Goal: Task Accomplishment & Management: Complete application form

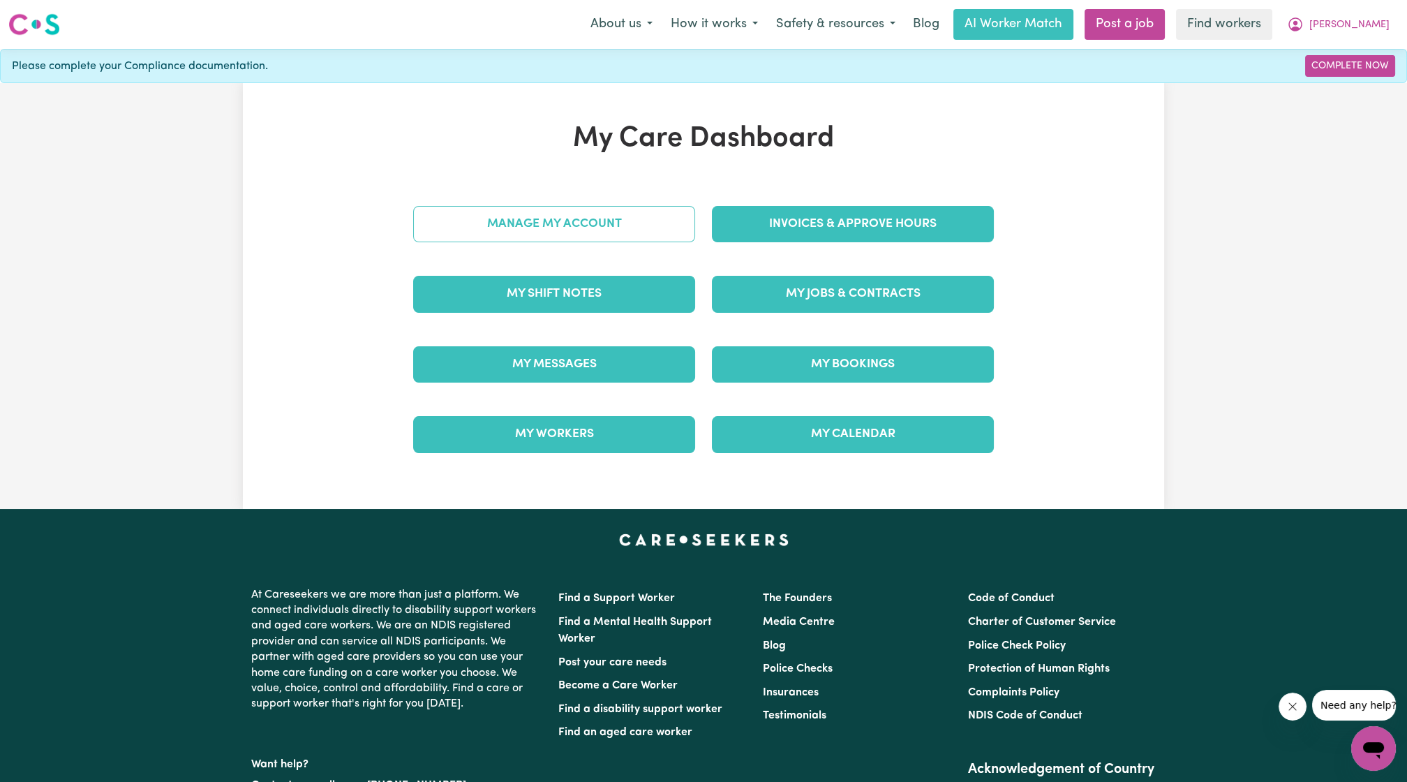
click at [620, 217] on link "Manage My Account" at bounding box center [554, 224] width 282 height 36
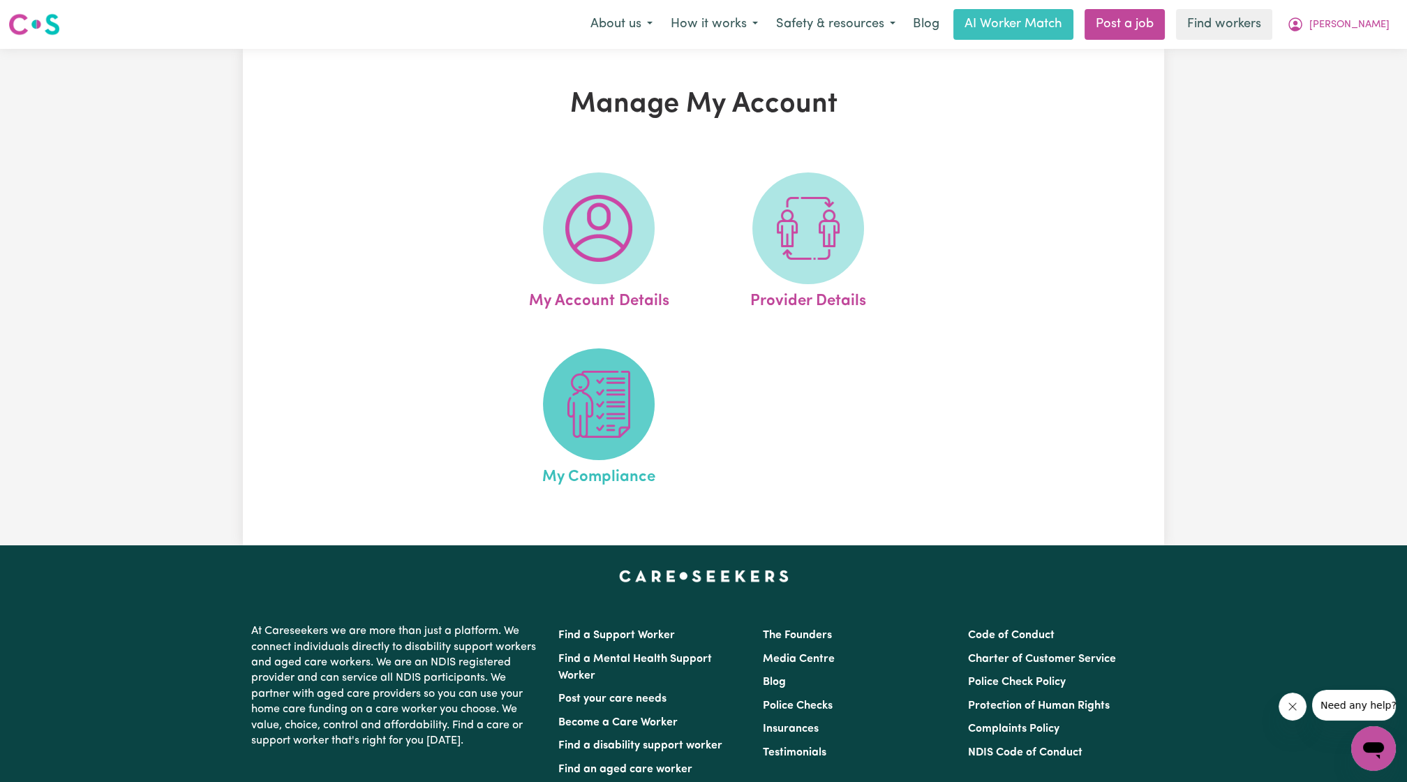
scroll to position [8, 0]
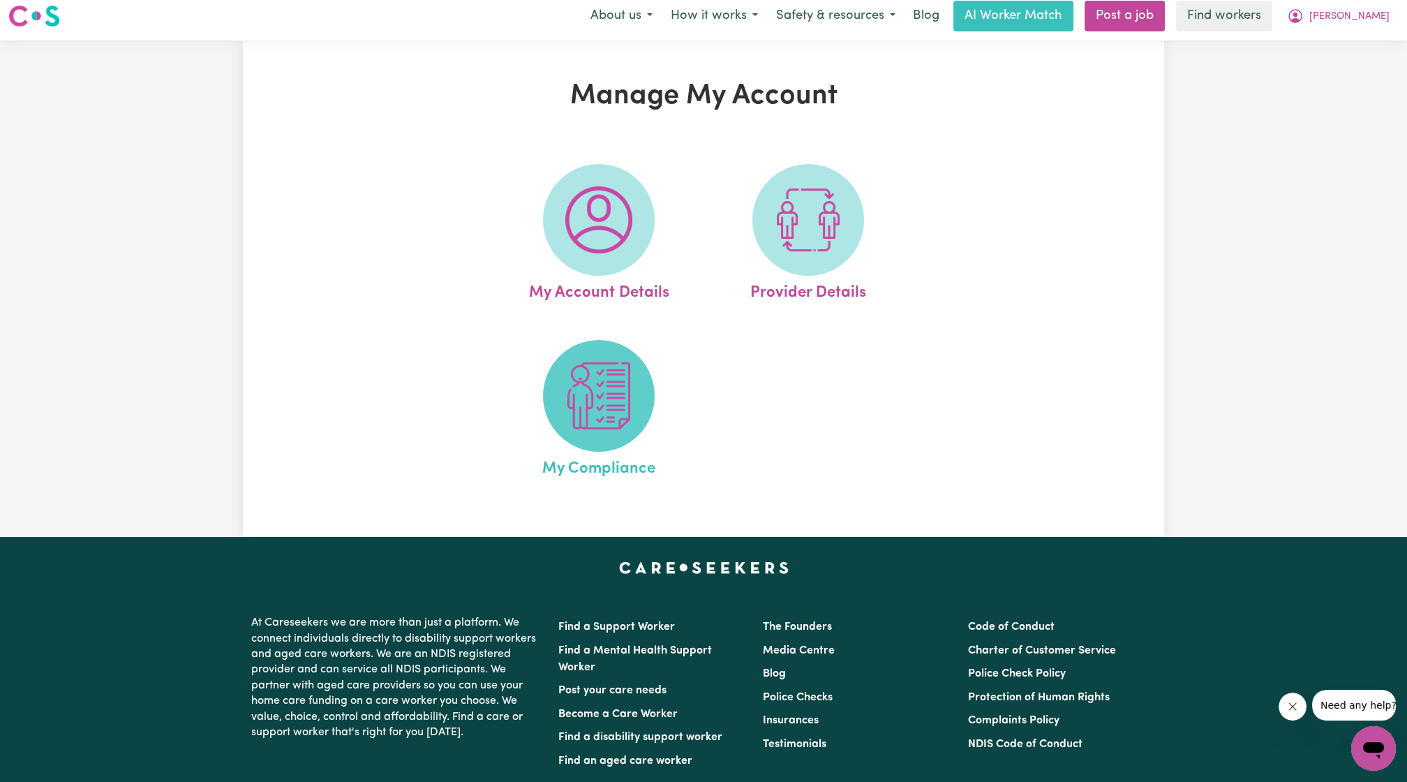
click at [592, 356] on span at bounding box center [599, 396] width 112 height 112
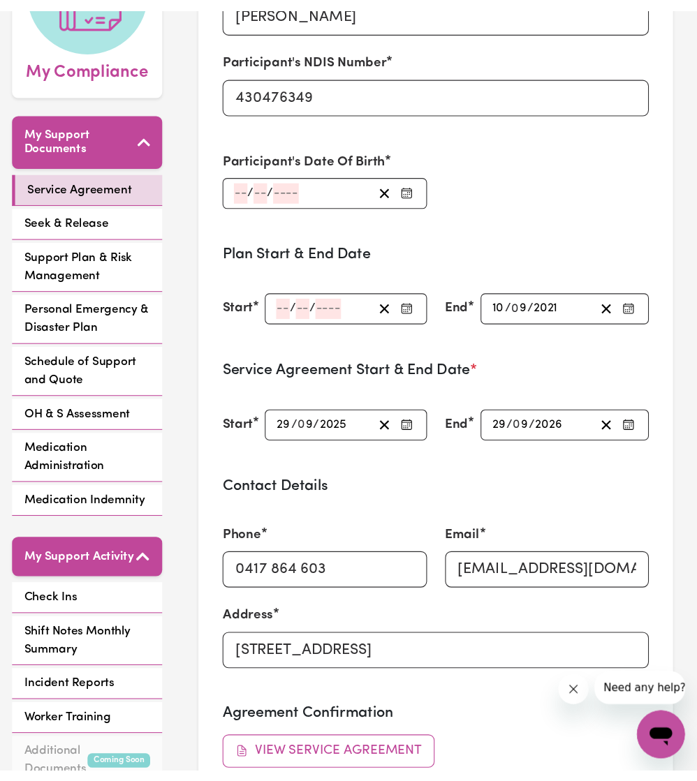
scroll to position [232, 0]
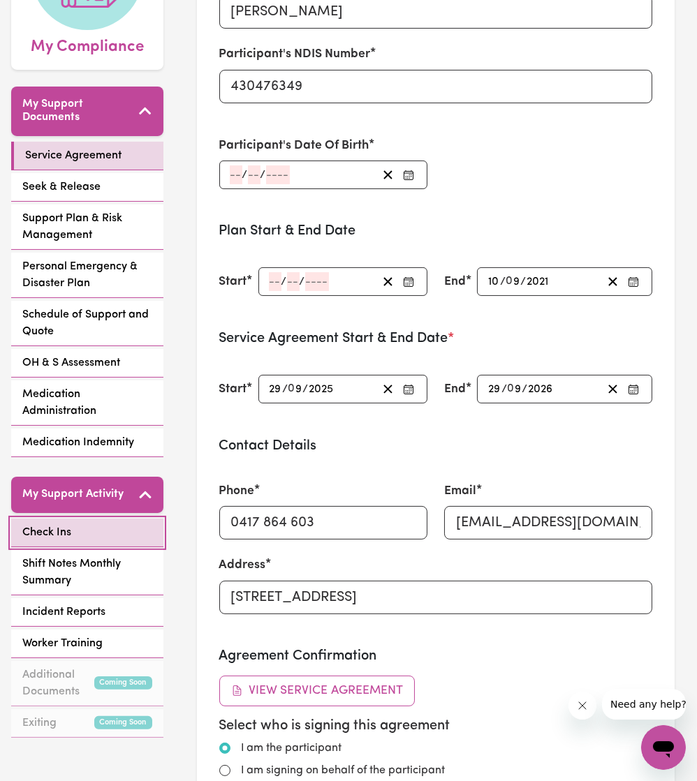
click at [54, 356] on span "Check Ins" at bounding box center [46, 532] width 49 height 17
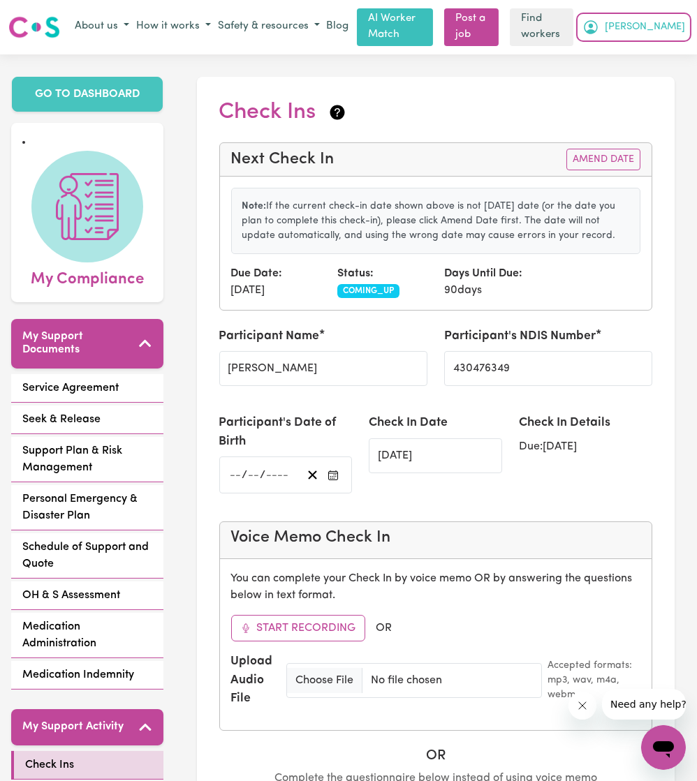
click at [658, 23] on button "[PERSON_NAME]" at bounding box center [634, 27] width 110 height 24
click at [642, 45] on link "My Dashboard" at bounding box center [632, 54] width 110 height 27
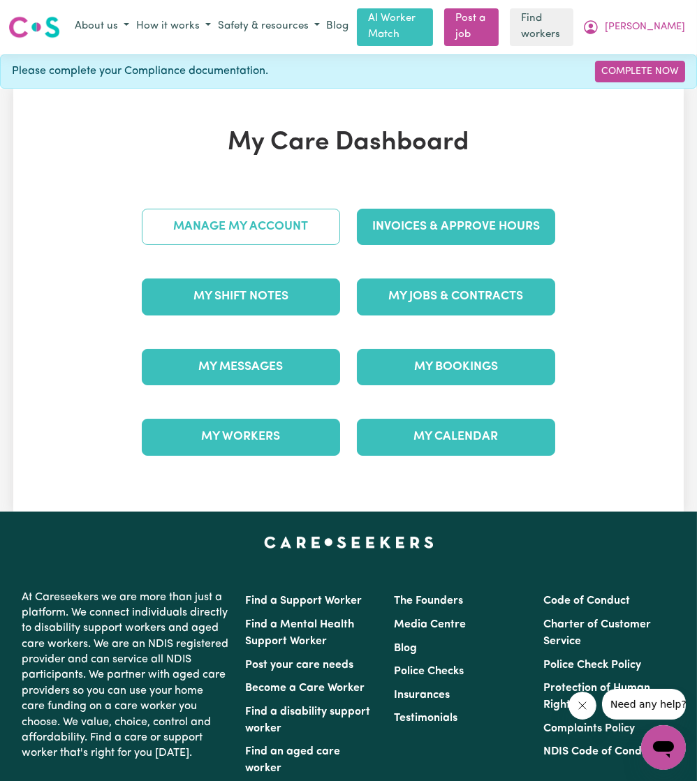
click at [283, 218] on link "Manage My Account" at bounding box center [241, 227] width 198 height 36
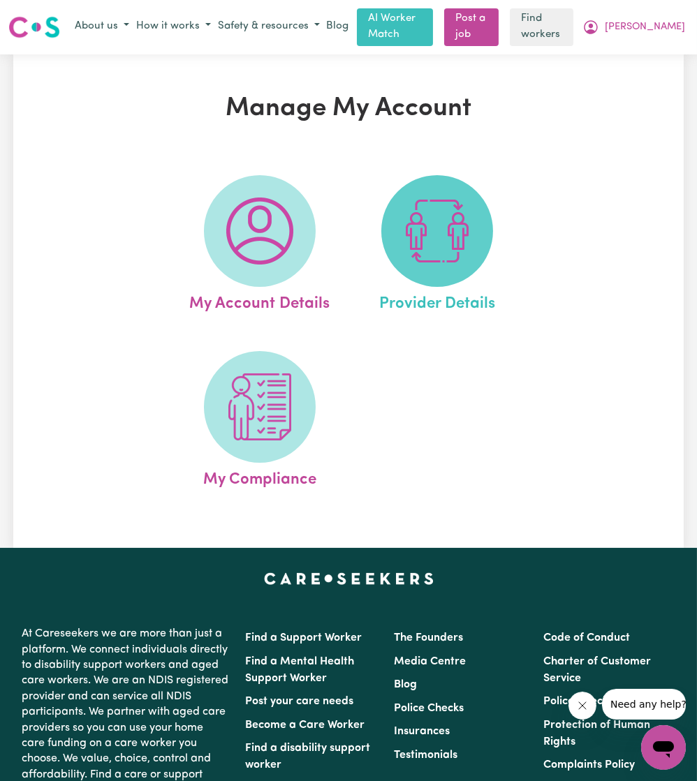
click at [453, 216] on img at bounding box center [436, 231] width 67 height 67
select select "NDIS_FUNDING_PLAN_MANAGED"
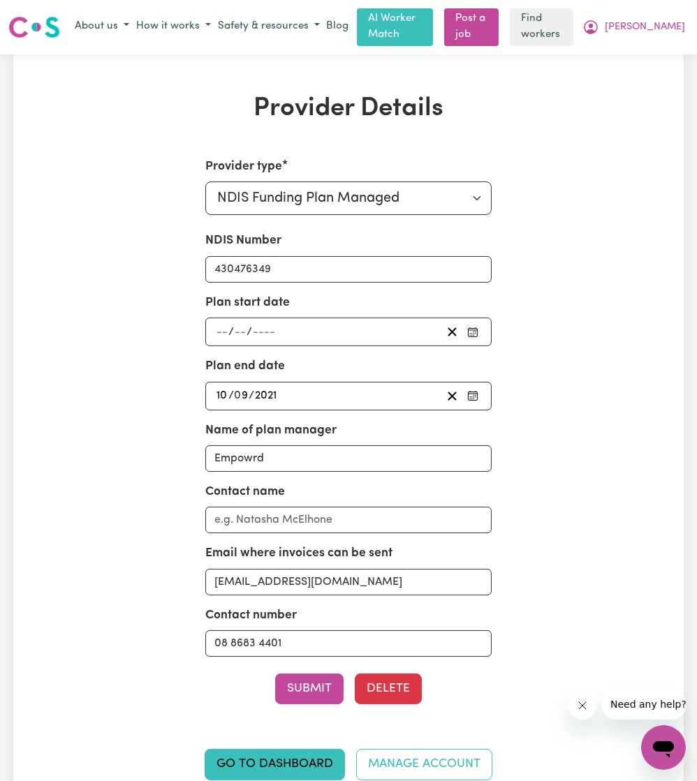
click at [392, 329] on div "/ /" at bounding box center [328, 332] width 228 height 19
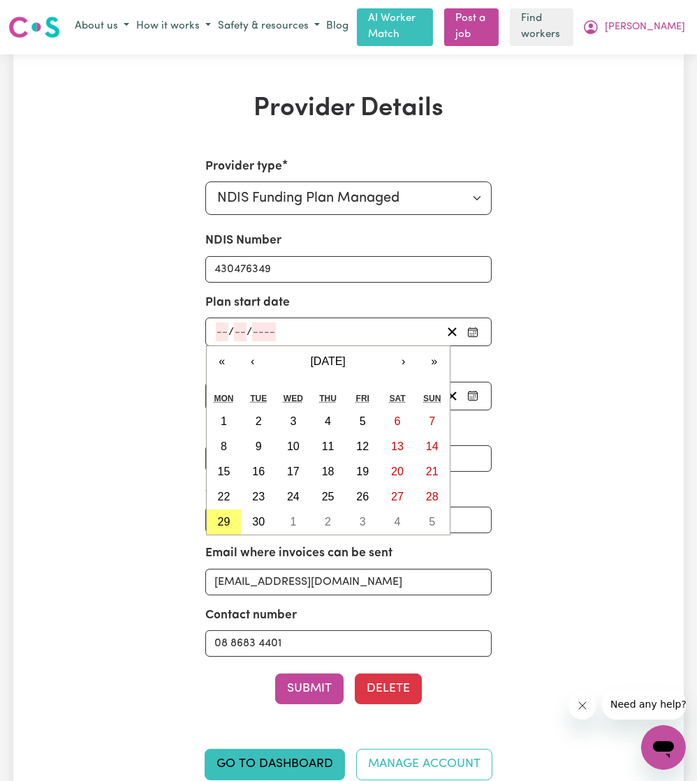
click at [662, 130] on div "Provider Details Provider type Select your provider type... Privately Aged Care…" at bounding box center [348, 446] width 670 height 704
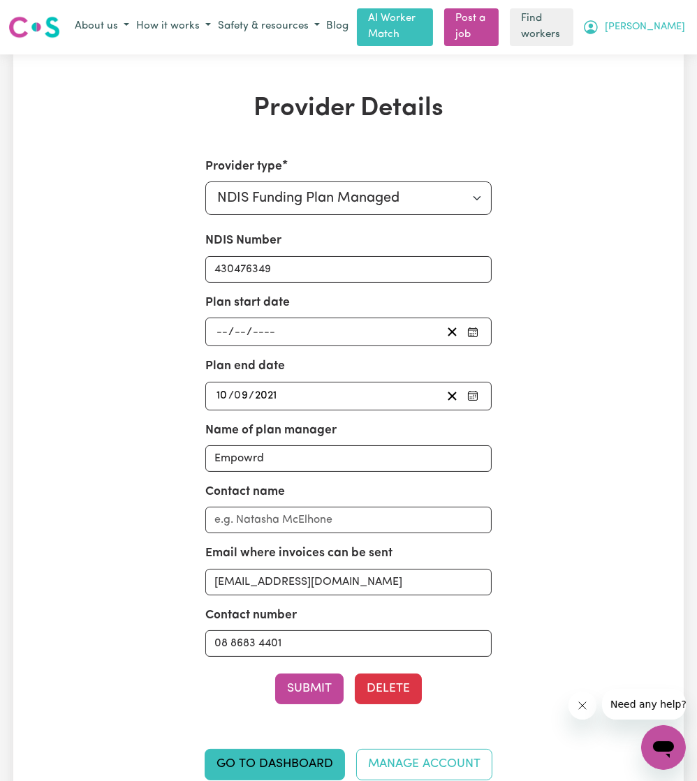
click at [664, 23] on span "[PERSON_NAME]" at bounding box center [645, 27] width 80 height 15
click at [628, 47] on link "My Dashboard" at bounding box center [632, 54] width 110 height 27
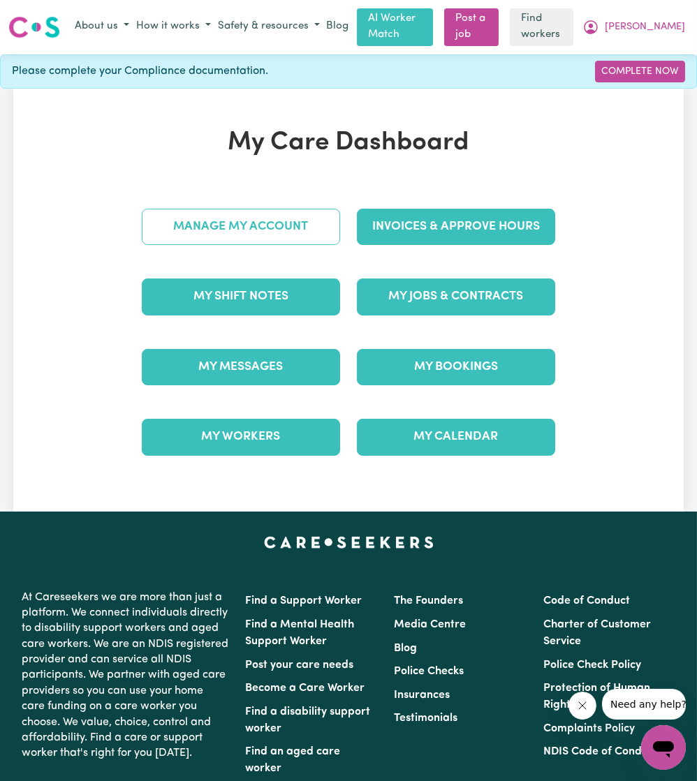
click at [268, 230] on link "Manage My Account" at bounding box center [241, 227] width 198 height 36
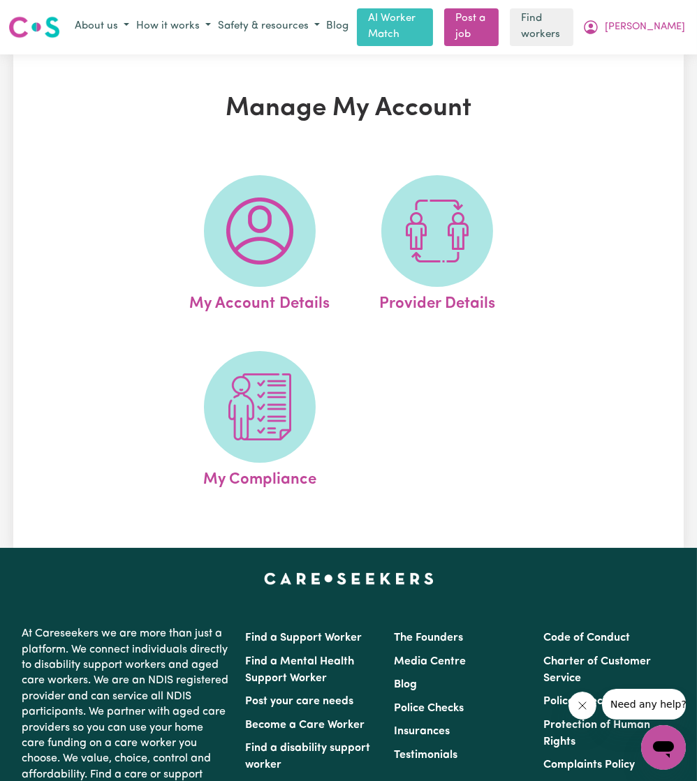
click at [658, 41] on nav "Menu About us How it works Safety & resources Blog AI Worker Match Post a job F…" at bounding box center [348, 27] width 697 height 54
click at [665, 31] on button "[PERSON_NAME]" at bounding box center [634, 27] width 110 height 24
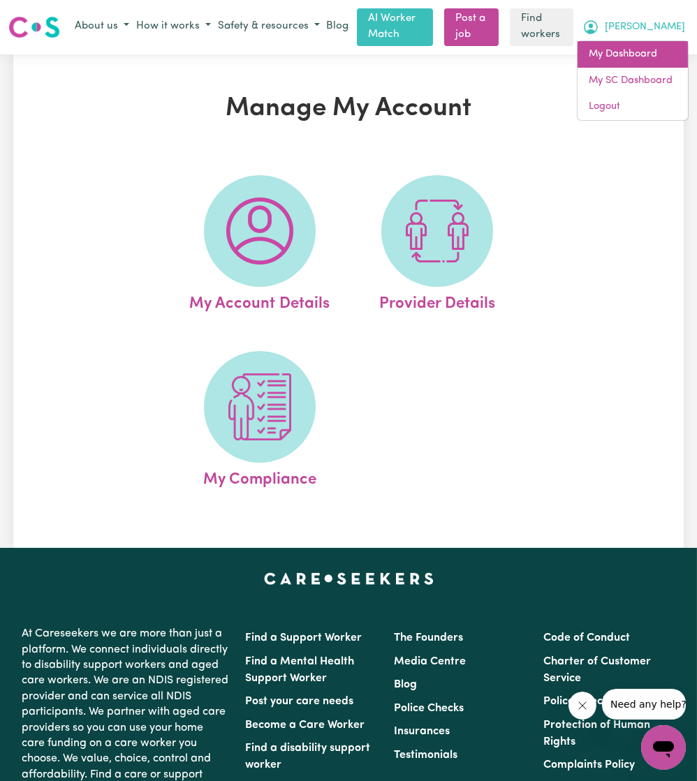
click at [630, 52] on link "My Dashboard" at bounding box center [632, 54] width 110 height 27
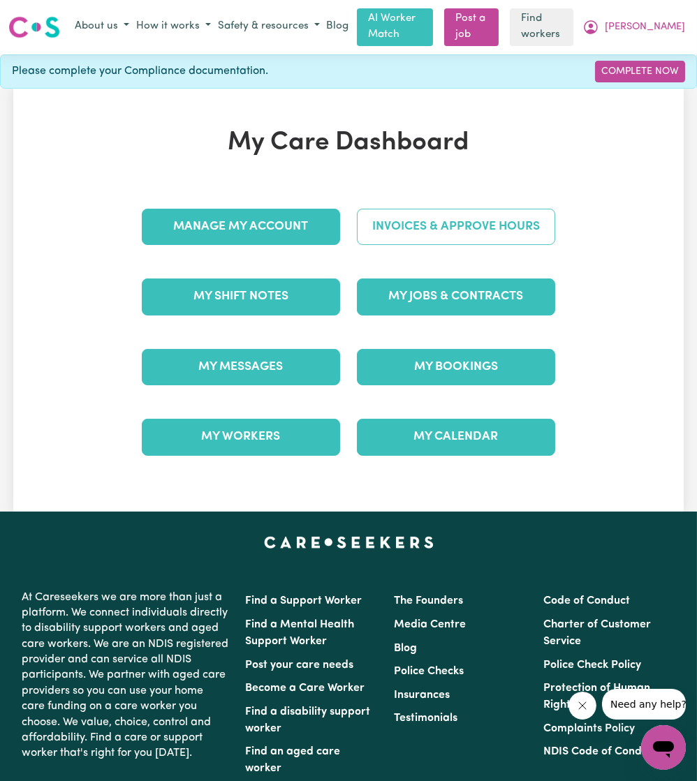
click at [445, 221] on link "Invoices & Approve Hours" at bounding box center [456, 227] width 198 height 36
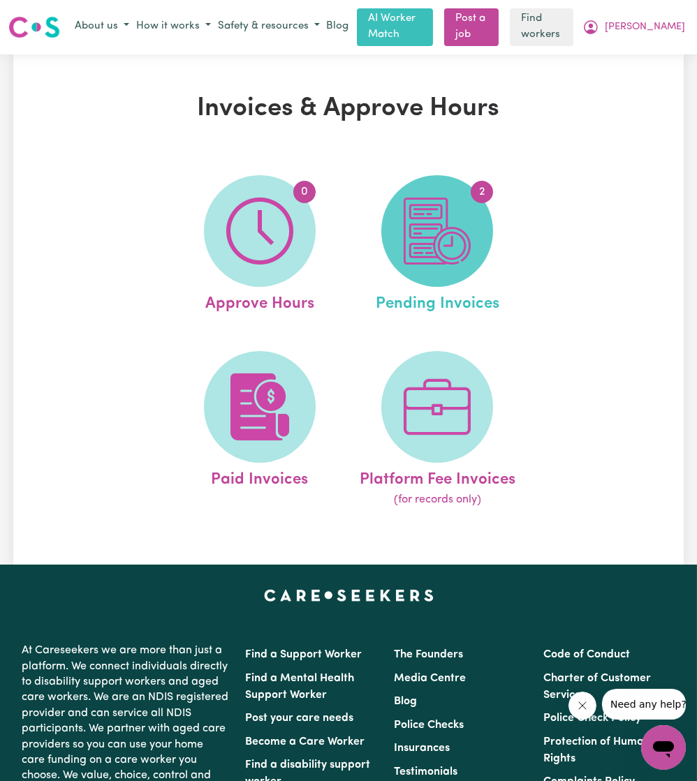
click at [437, 247] on img at bounding box center [436, 231] width 67 height 67
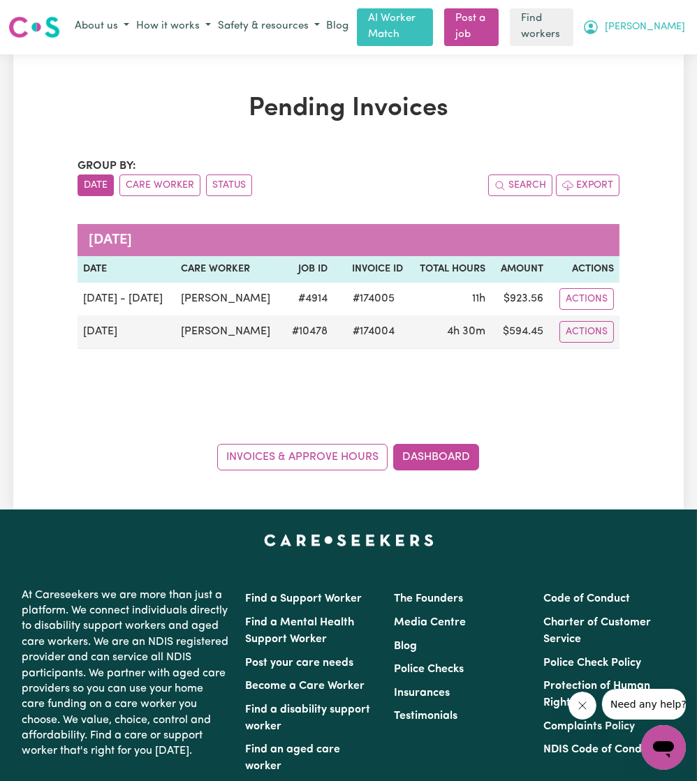
click at [676, 22] on button "[PERSON_NAME]" at bounding box center [634, 27] width 110 height 24
click at [650, 43] on link "My Dashboard" at bounding box center [632, 54] width 110 height 27
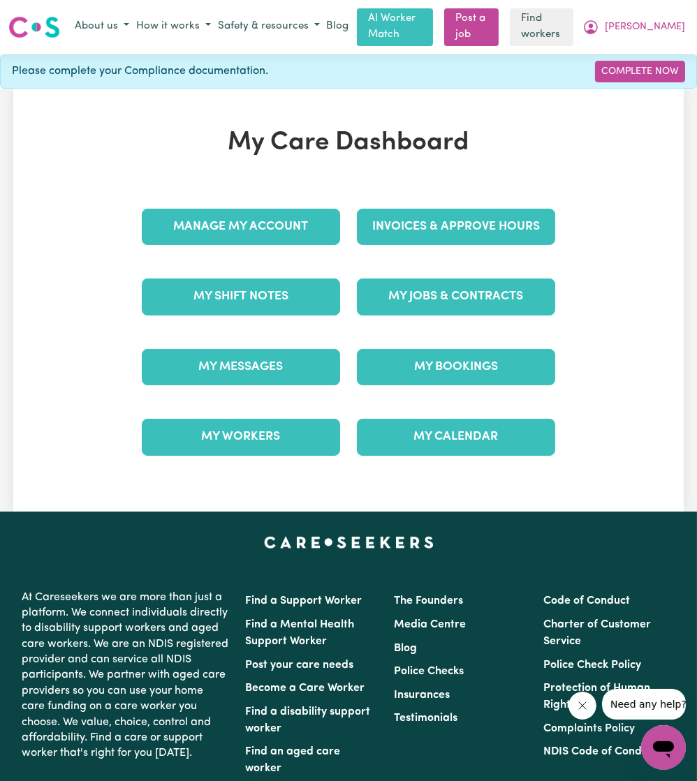
click at [410, 202] on div "Invoices & Approve Hours" at bounding box center [455, 227] width 215 height 70
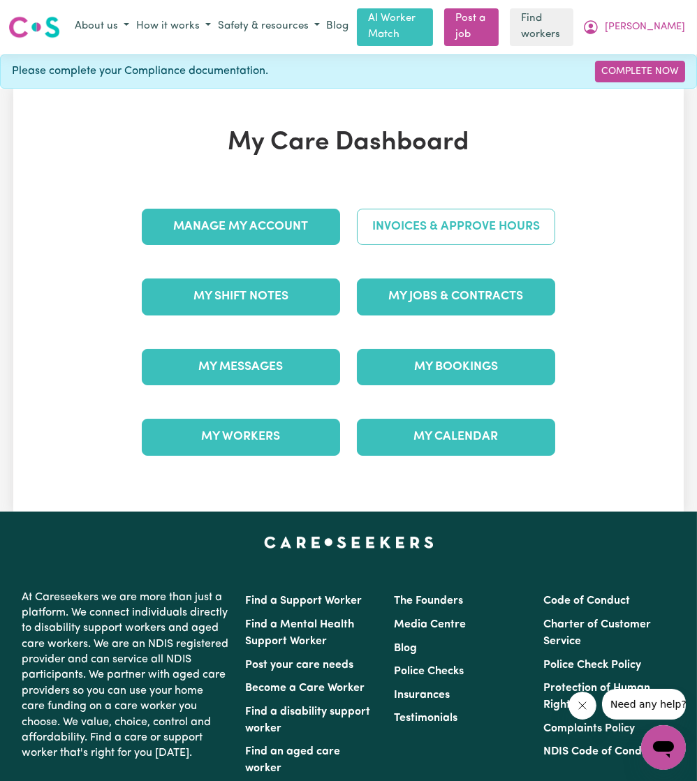
click at [404, 216] on link "Invoices & Approve Hours" at bounding box center [456, 227] width 198 height 36
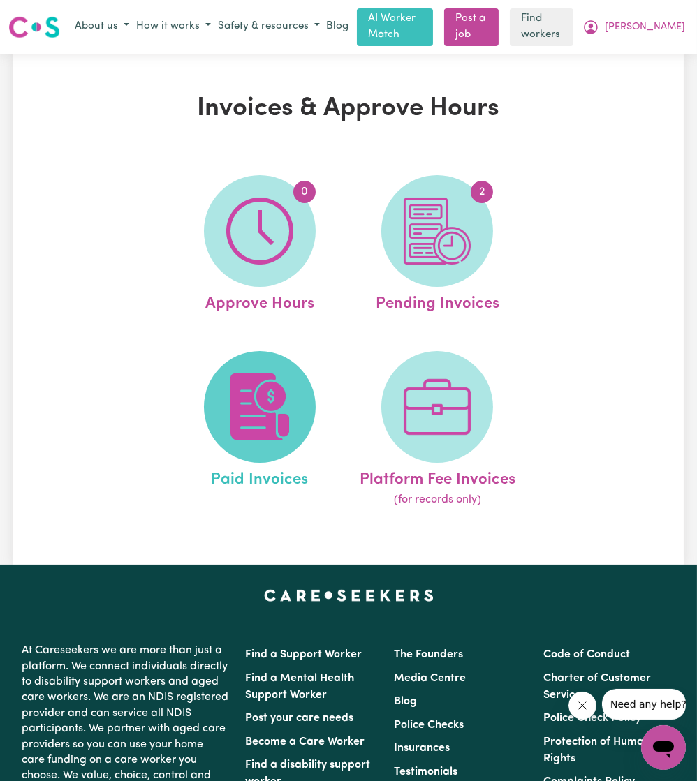
click at [232, 356] on img at bounding box center [259, 406] width 67 height 67
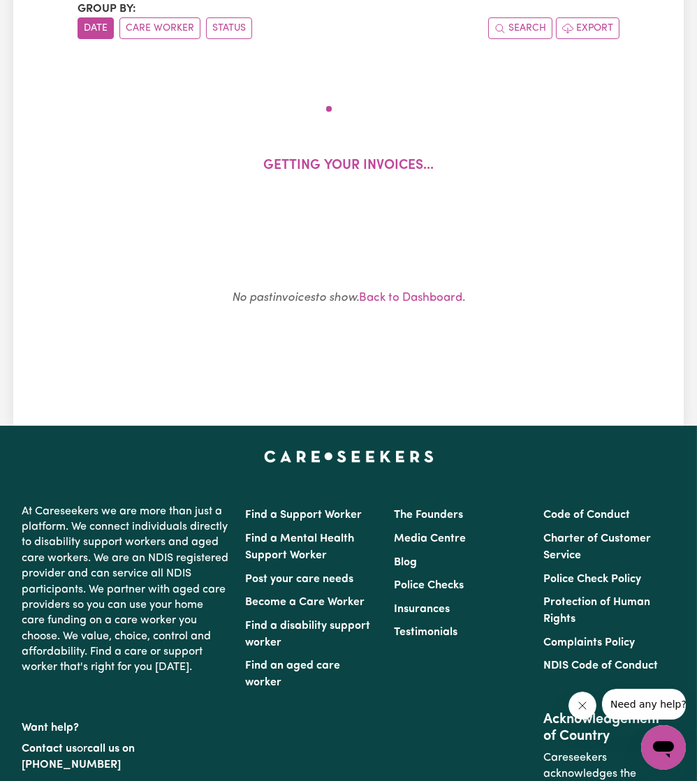
scroll to position [156, 0]
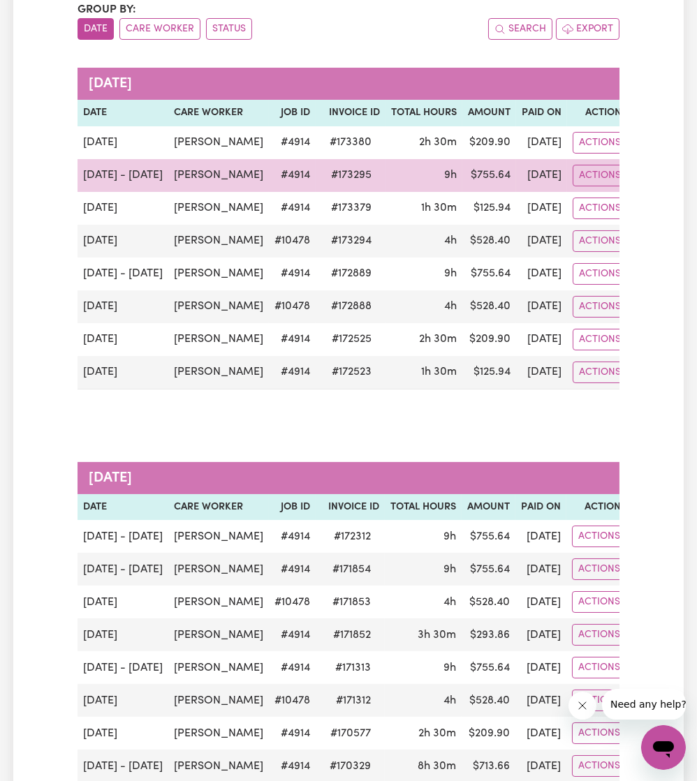
click at [177, 170] on td "[PERSON_NAME]" at bounding box center [218, 175] width 101 height 33
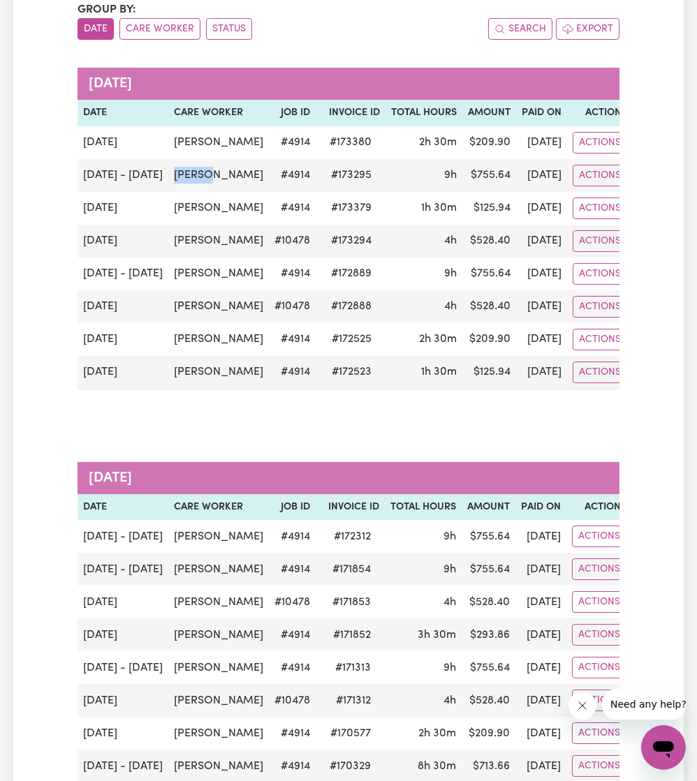
copy td "[PERSON_NAME]"
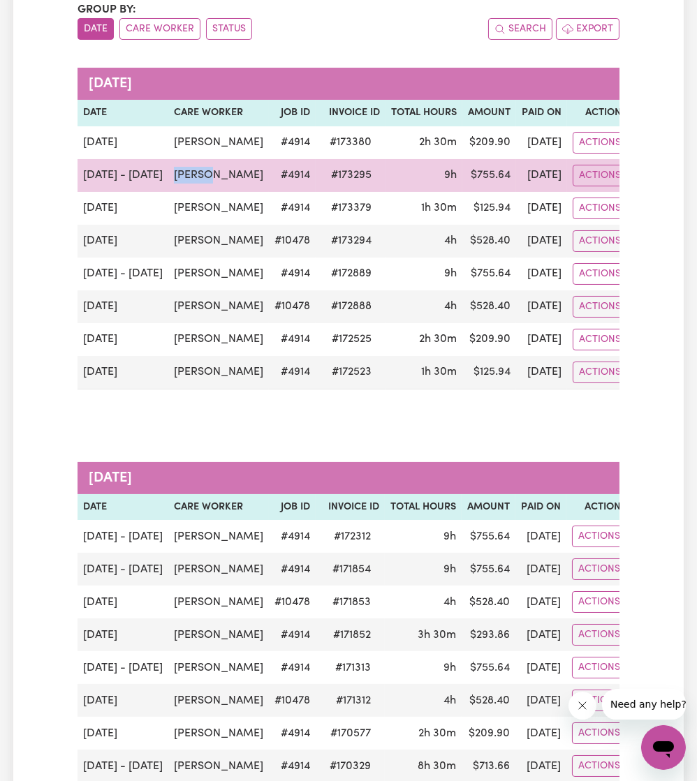
scroll to position [0, 0]
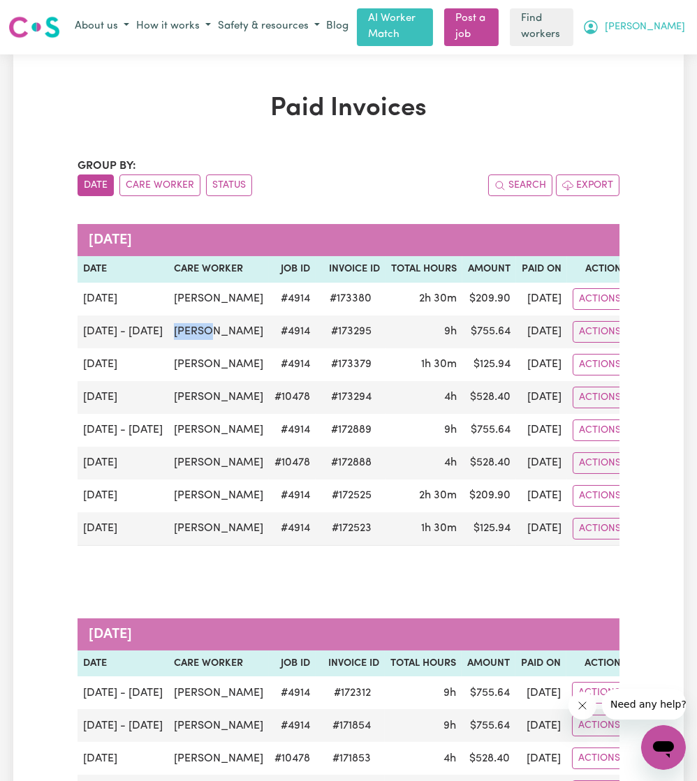
click at [661, 29] on button "[PERSON_NAME]" at bounding box center [634, 27] width 110 height 24
click at [654, 53] on link "My Dashboard" at bounding box center [632, 54] width 110 height 27
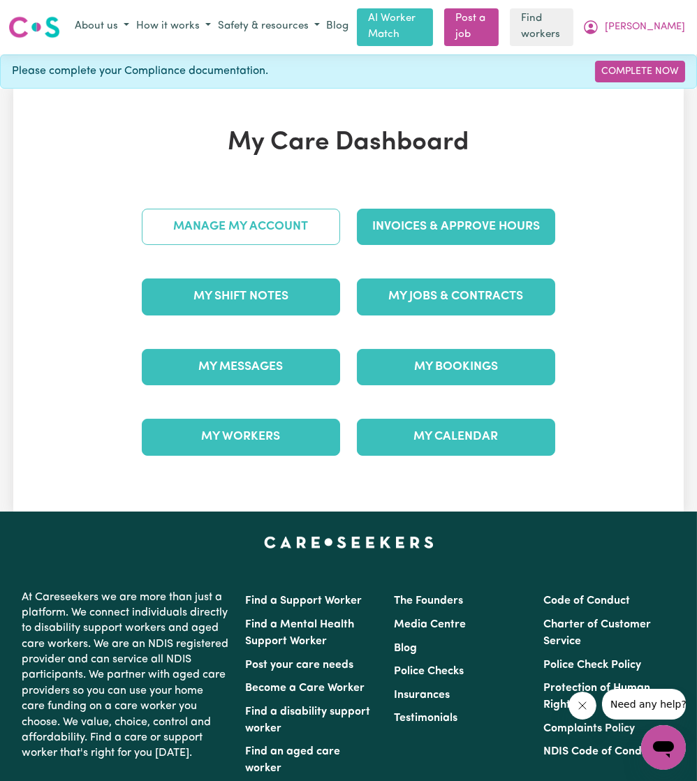
click at [224, 212] on link "Manage My Account" at bounding box center [241, 227] width 198 height 36
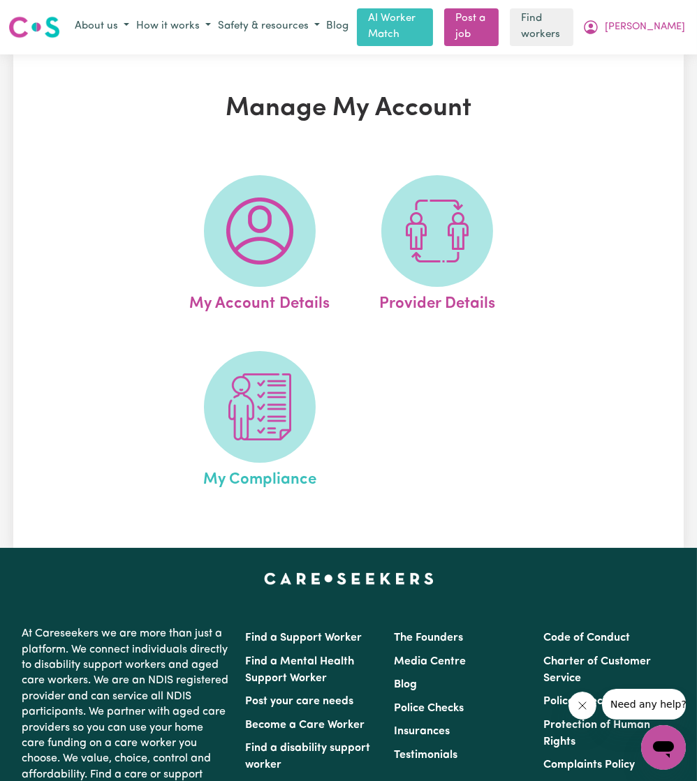
click at [298, 356] on link "My Compliance" at bounding box center [259, 421] width 170 height 141
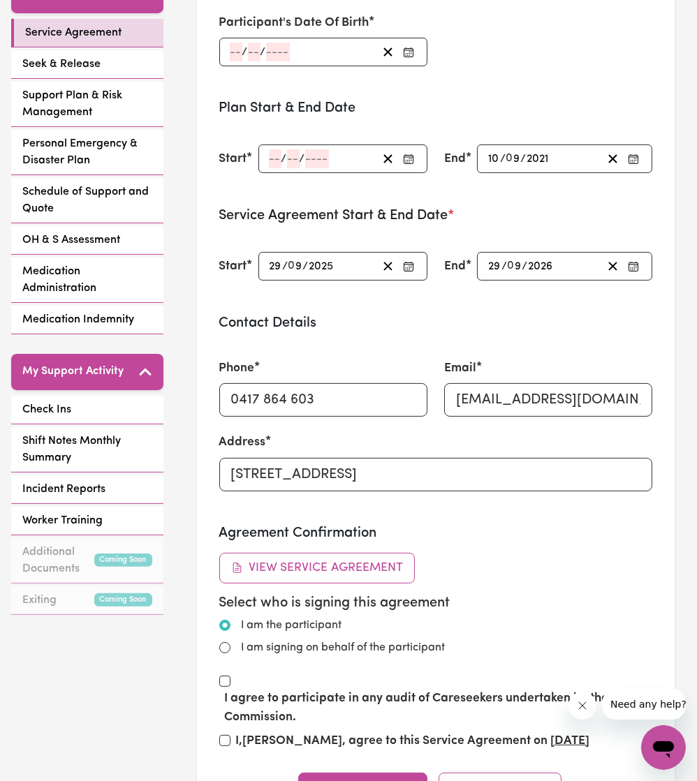
scroll to position [355, 0]
click at [96, 356] on link "Check Ins" at bounding box center [87, 410] width 152 height 29
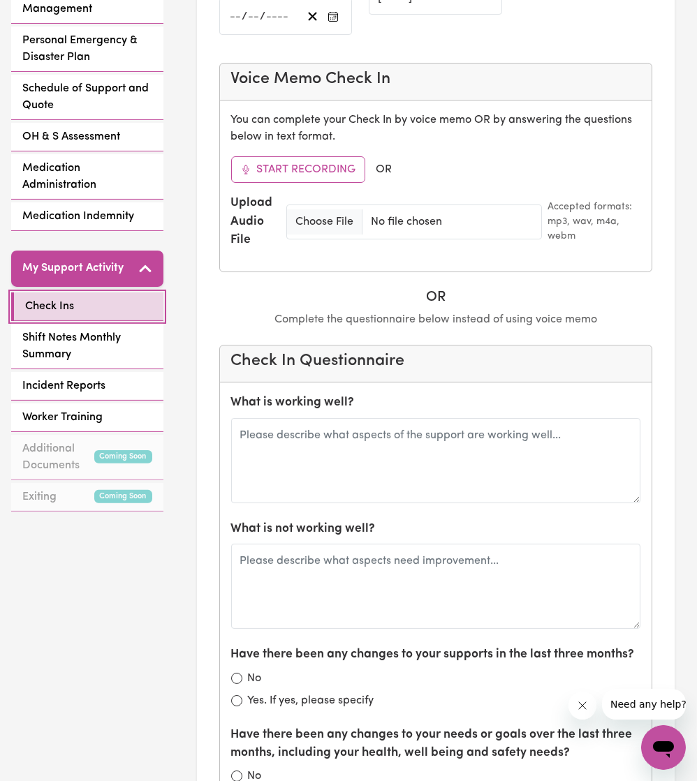
scroll to position [458, 0]
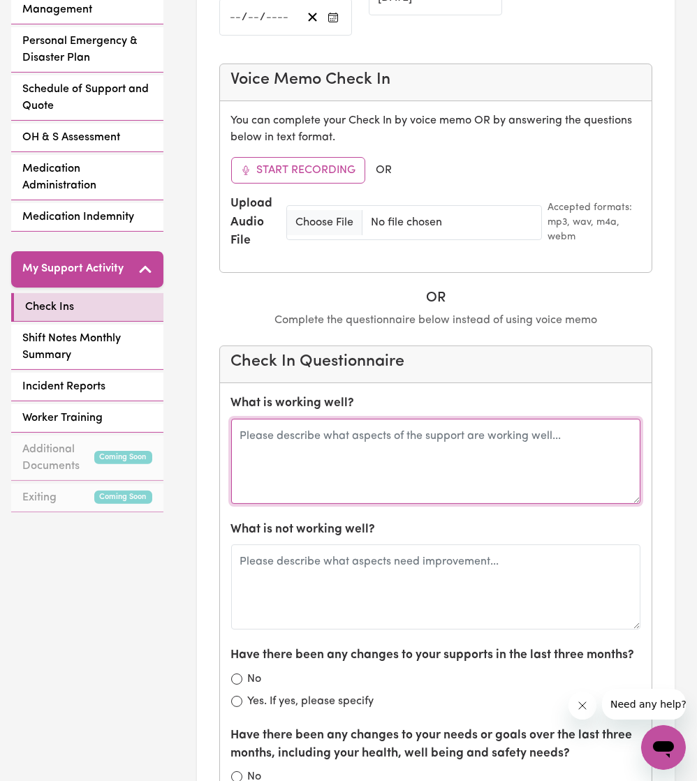
click at [330, 356] on textarea at bounding box center [436, 461] width 410 height 85
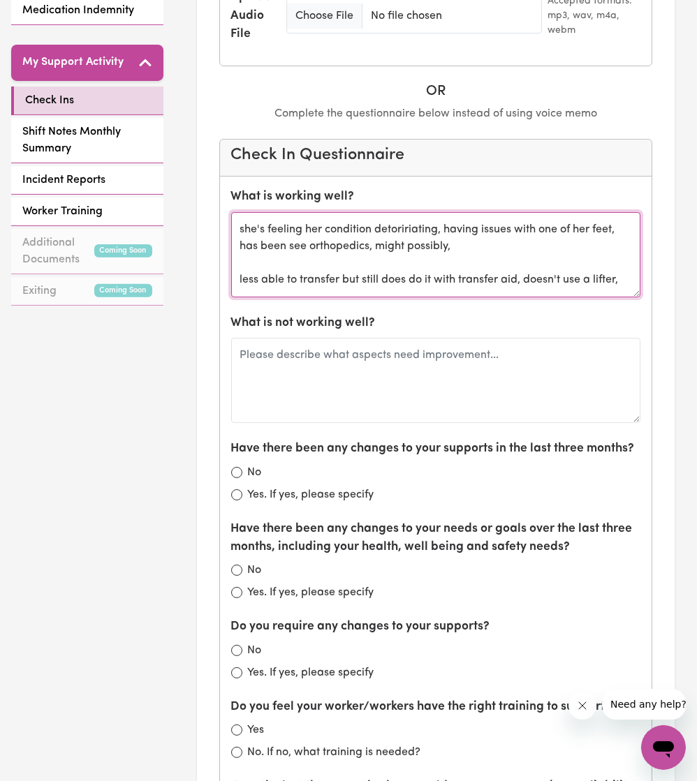
scroll to position [686, 0]
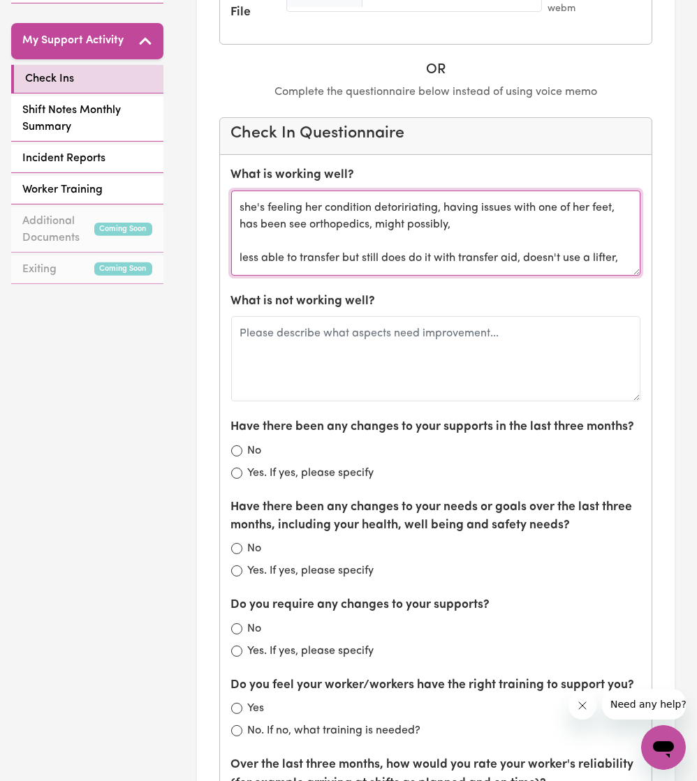
type textarea "she's feeling her condition detoririating, having issues with one of her feet, …"
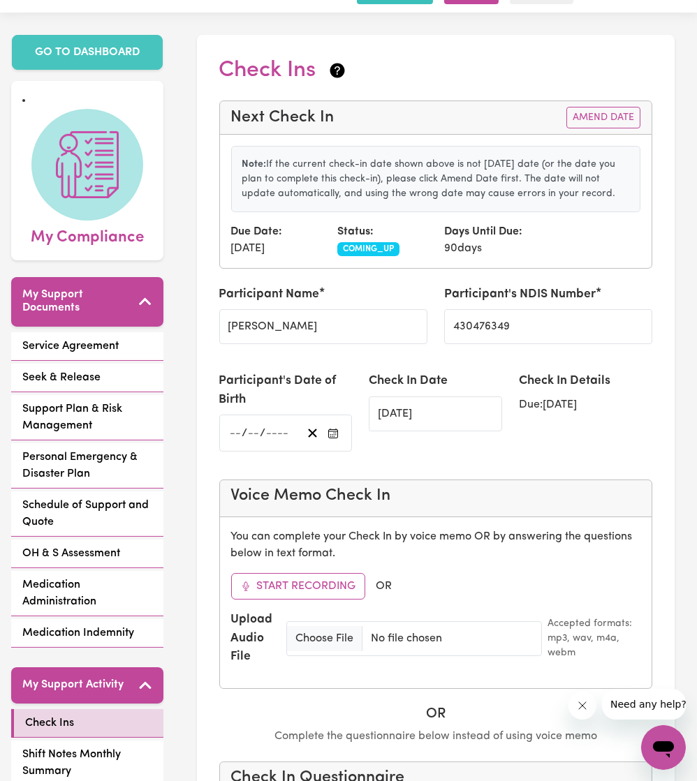
scroll to position [0, 0]
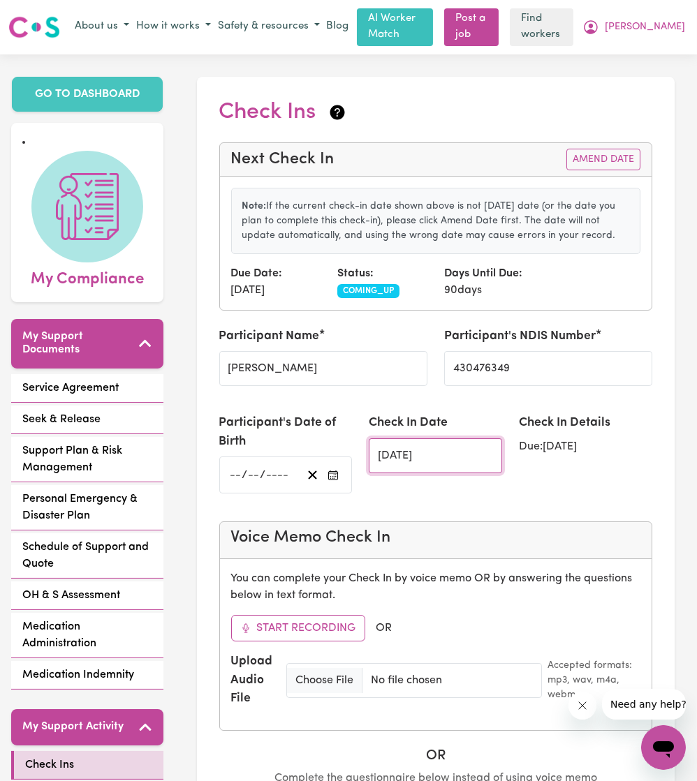
click at [426, 356] on input "[DATE]" at bounding box center [435, 455] width 133 height 35
click at [587, 149] on button "Amend Date" at bounding box center [603, 160] width 74 height 22
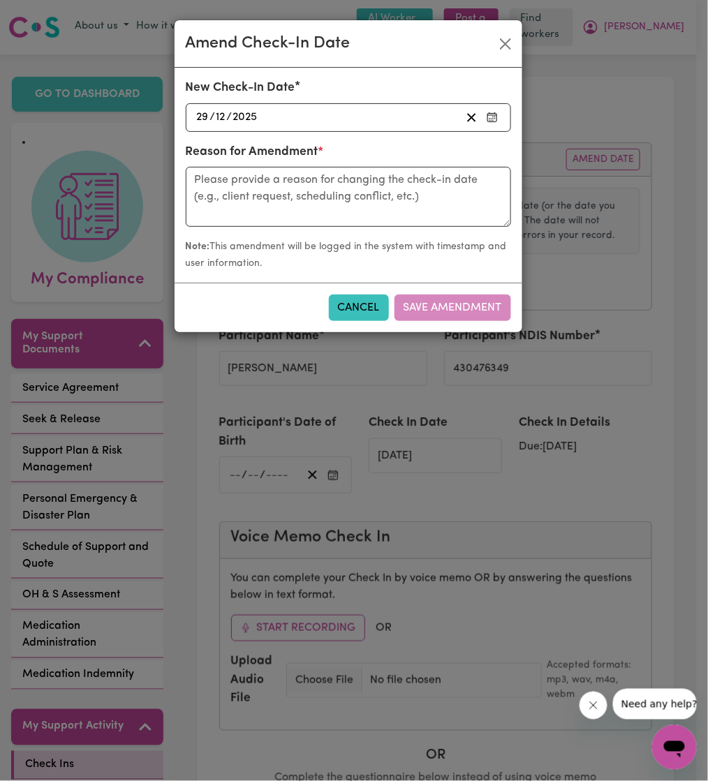
click at [338, 128] on div "[DATE] [DATE]" at bounding box center [348, 117] width 325 height 29
click at [341, 123] on div "[DATE] [DATE]" at bounding box center [328, 117] width 266 height 19
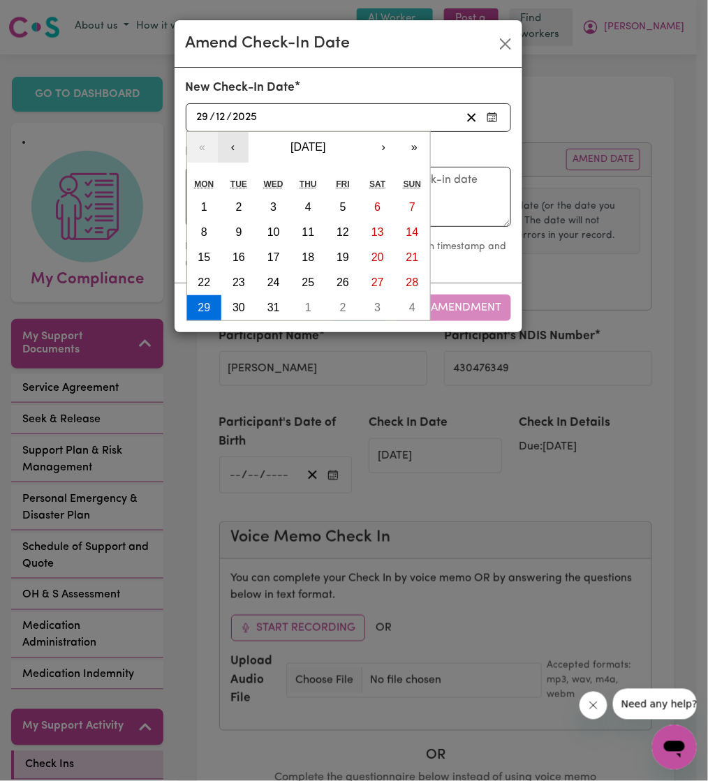
click at [234, 149] on button "‹" at bounding box center [233, 147] width 31 height 31
click at [228, 149] on button "‹" at bounding box center [233, 147] width 31 height 31
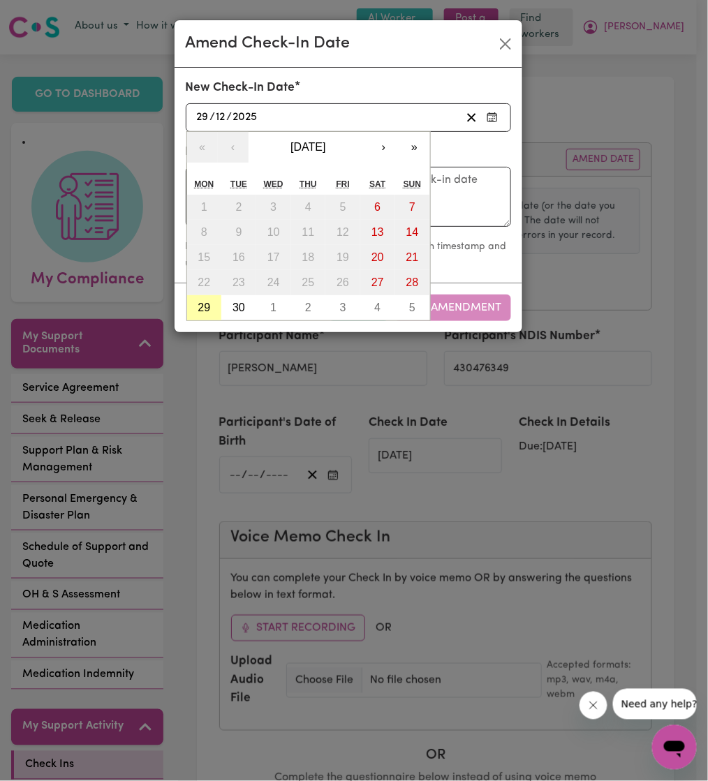
click at [201, 304] on abbr "29" at bounding box center [204, 308] width 13 height 12
type input "[DATE]"
type input "9"
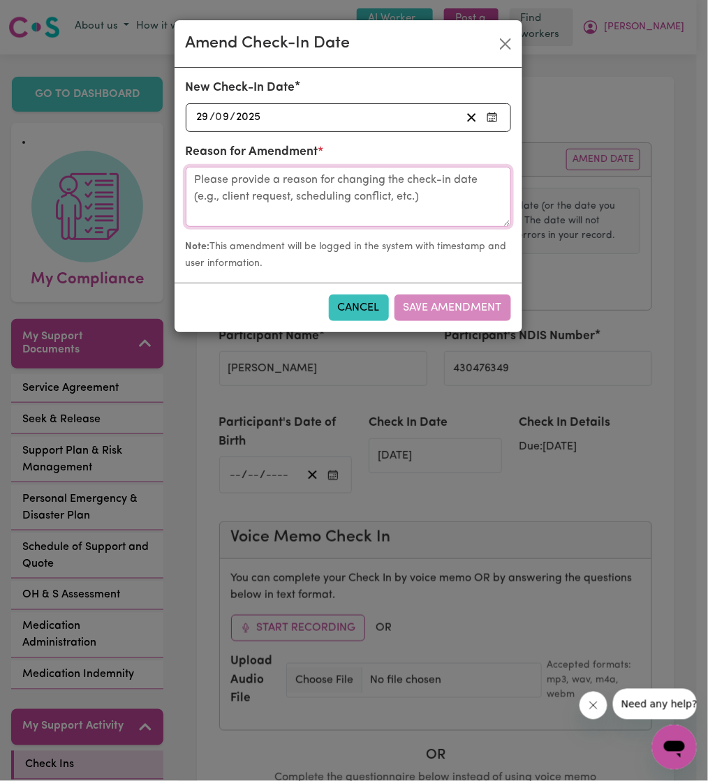
click at [396, 212] on textarea at bounding box center [348, 197] width 325 height 60
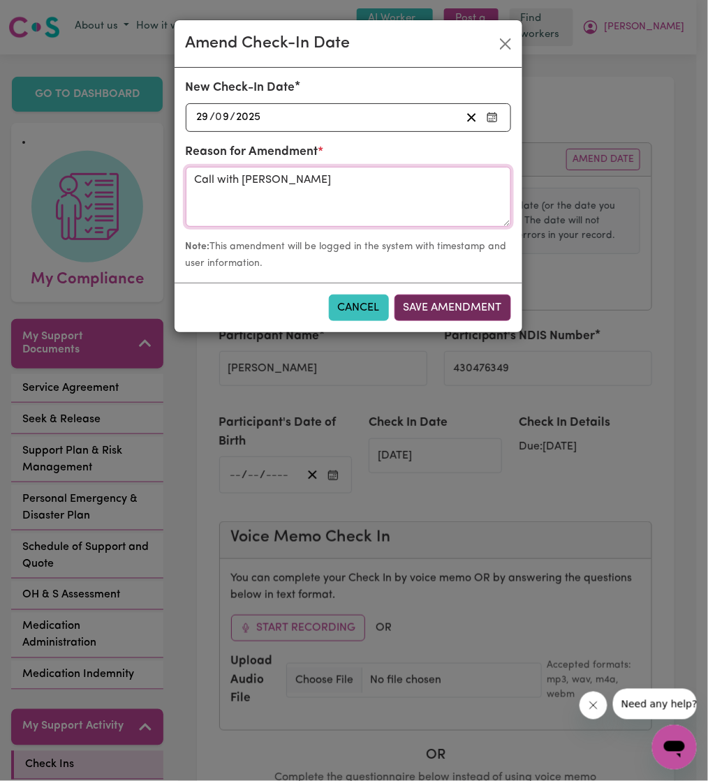
type textarea "Call with [PERSON_NAME]"
click at [462, 314] on button "Save Amendment" at bounding box center [452, 308] width 117 height 27
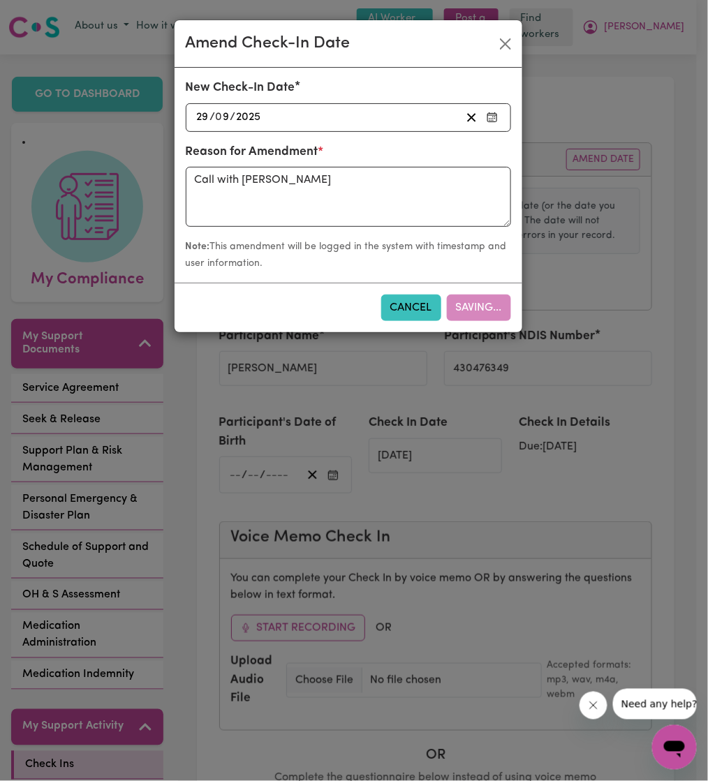
type input "[DATE]"
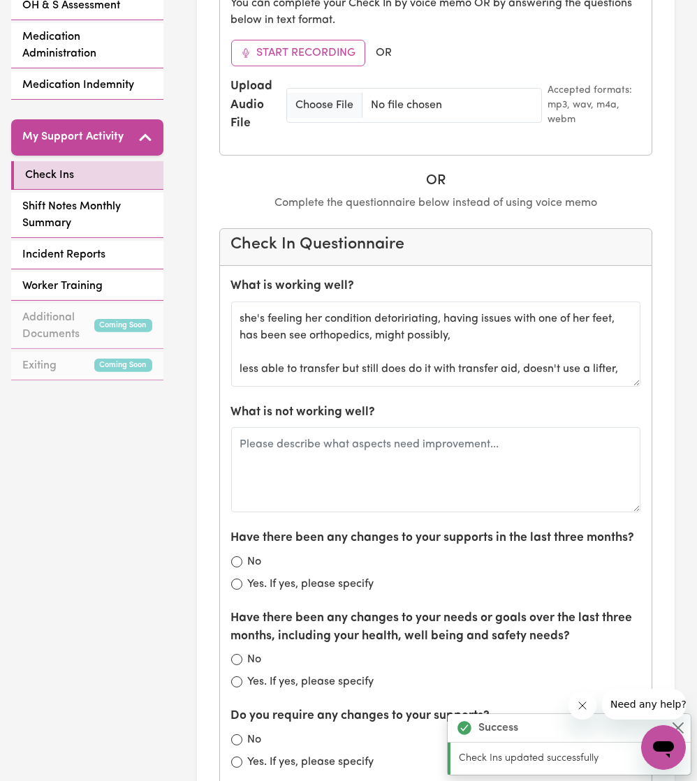
scroll to position [591, 0]
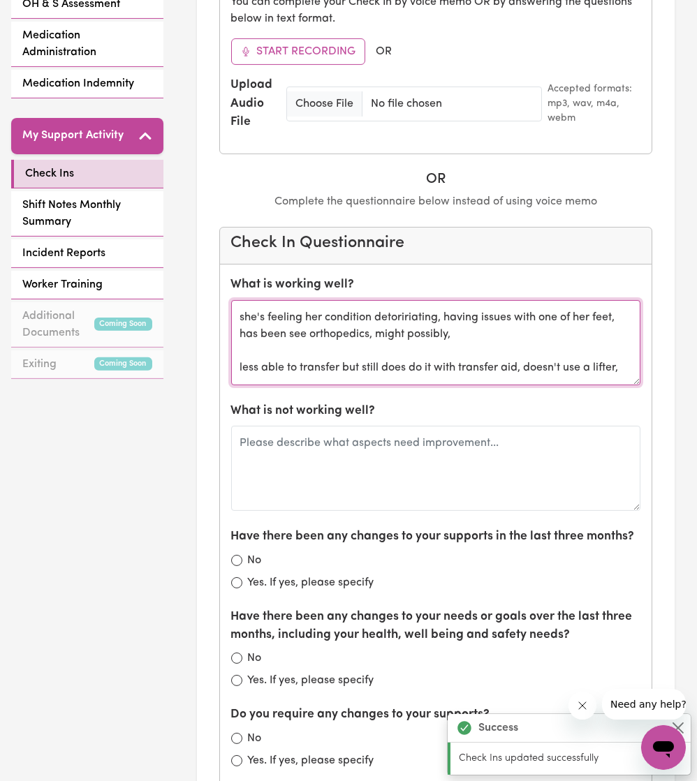
drag, startPoint x: 631, startPoint y: 353, endPoint x: 234, endPoint y: 302, distance: 400.4
click at [234, 302] on textarea "she's feeling her condition detoririating, having issues with one of her feet, …" at bounding box center [436, 342] width 410 height 85
click at [237, 304] on textarea "she's feeling her condition detoririating, having issues with one of her feet, …" at bounding box center [436, 342] width 410 height 85
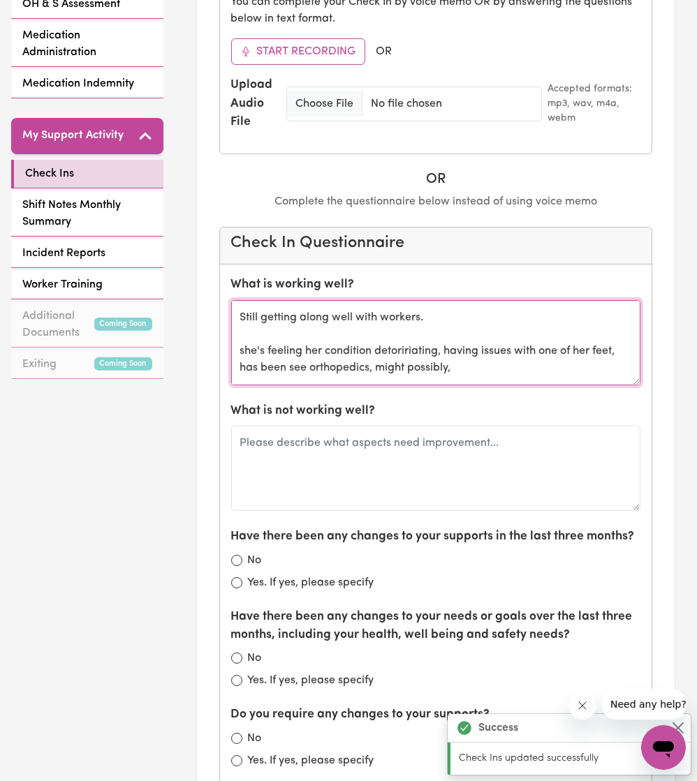
type textarea "Still getting along well with workers. she's feeling her condition detoririatin…"
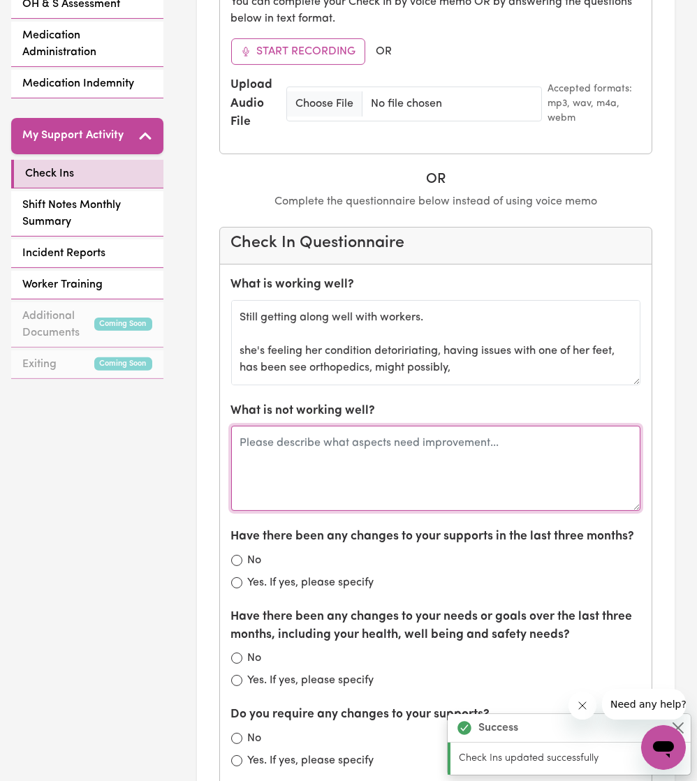
click at [268, 356] on textarea at bounding box center [436, 468] width 410 height 85
type textarea "No complaints. Workers did complain about slow payments but appears to be resol…"
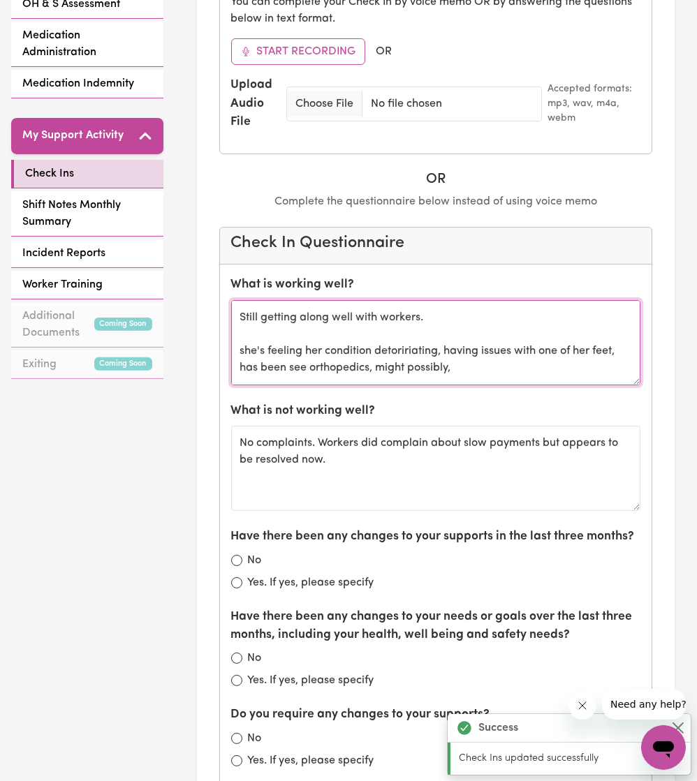
click at [327, 337] on textarea "Still getting along well with workers. she's feeling her condition detoririatin…" at bounding box center [436, 342] width 410 height 85
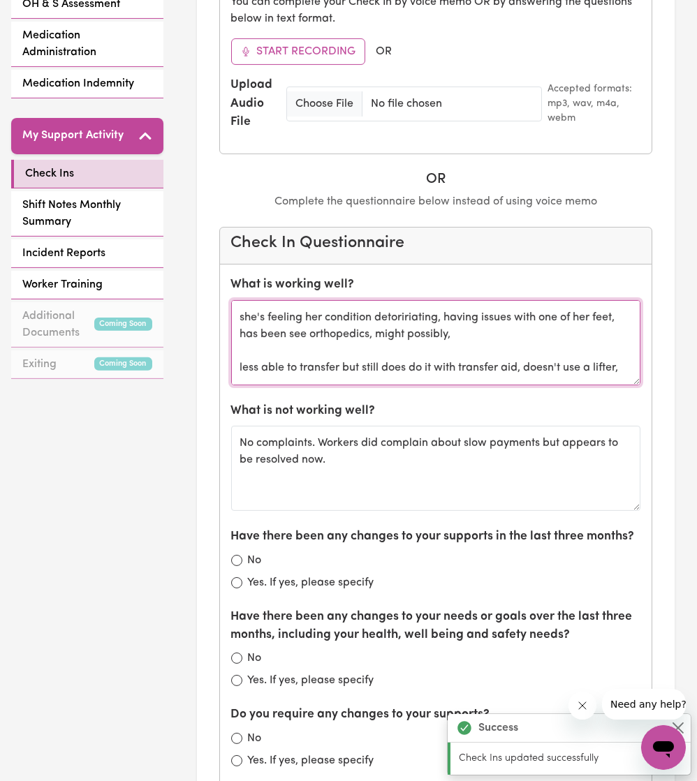
drag, startPoint x: 303, startPoint y: 323, endPoint x: 760, endPoint y: 398, distance: 463.3
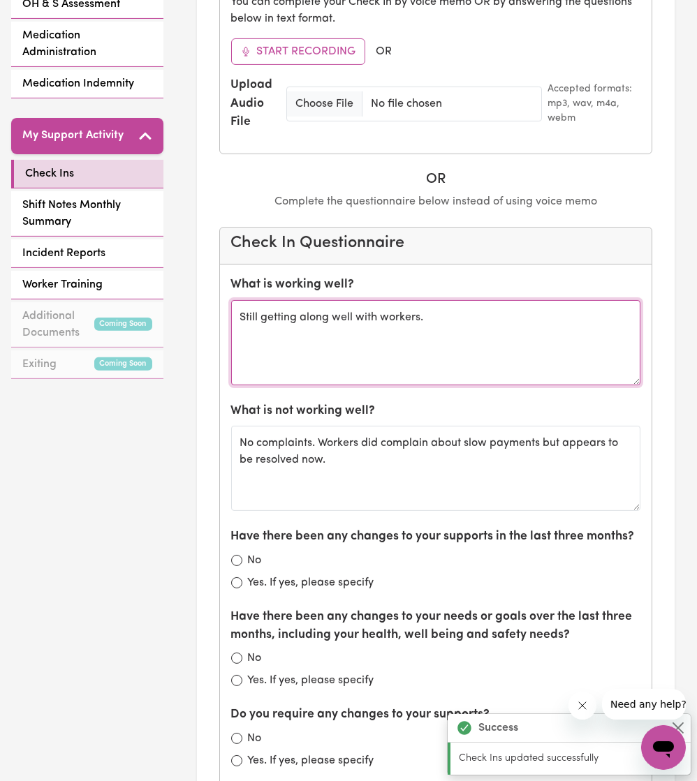
scroll to position [690, 0]
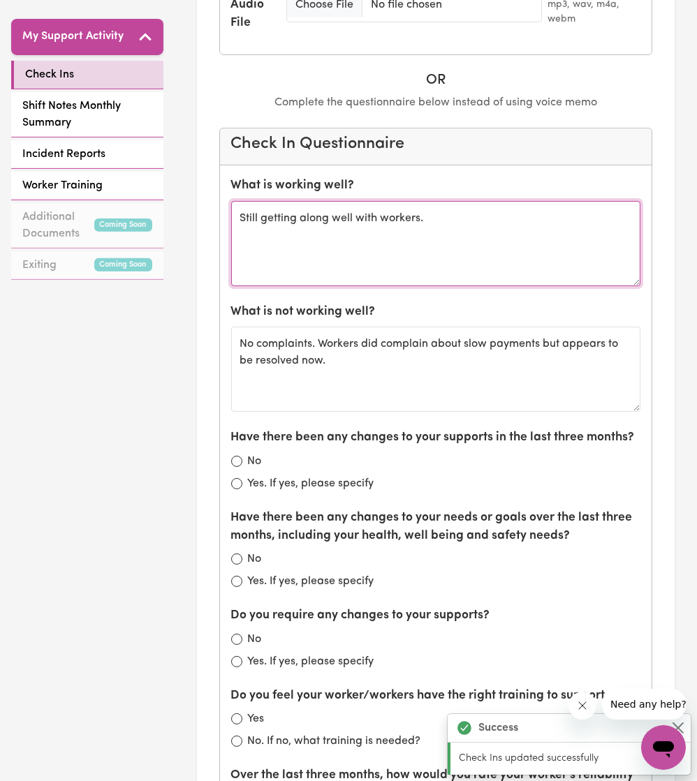
type textarea "Still getting along well with workers."
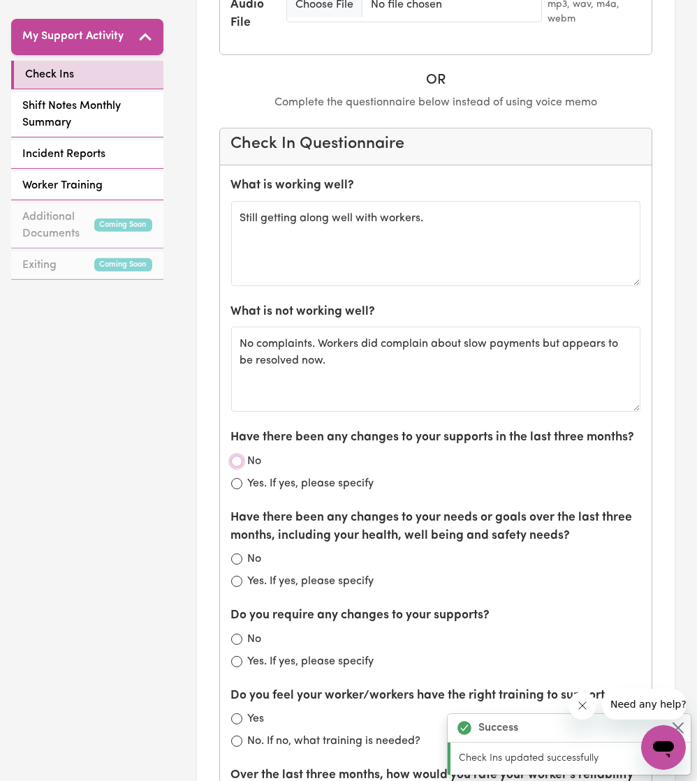
click at [232, 356] on input "No" at bounding box center [236, 461] width 11 height 11
radio input "true"
click at [239, 356] on div "Yes. If yes, please specify" at bounding box center [436, 581] width 410 height 17
click at [234, 356] on input "Yes. If yes, please specify" at bounding box center [236, 581] width 11 height 11
radio input "true"
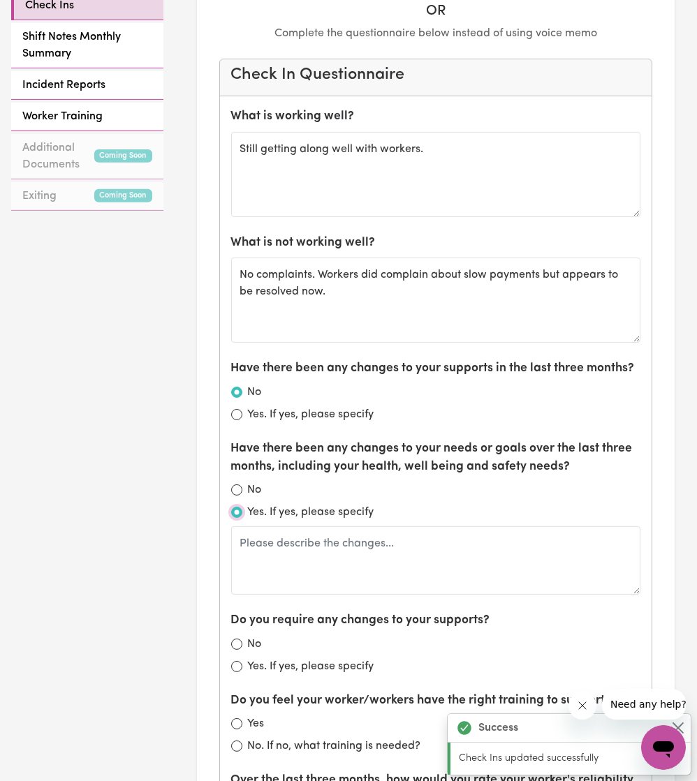
scroll to position [756, 0]
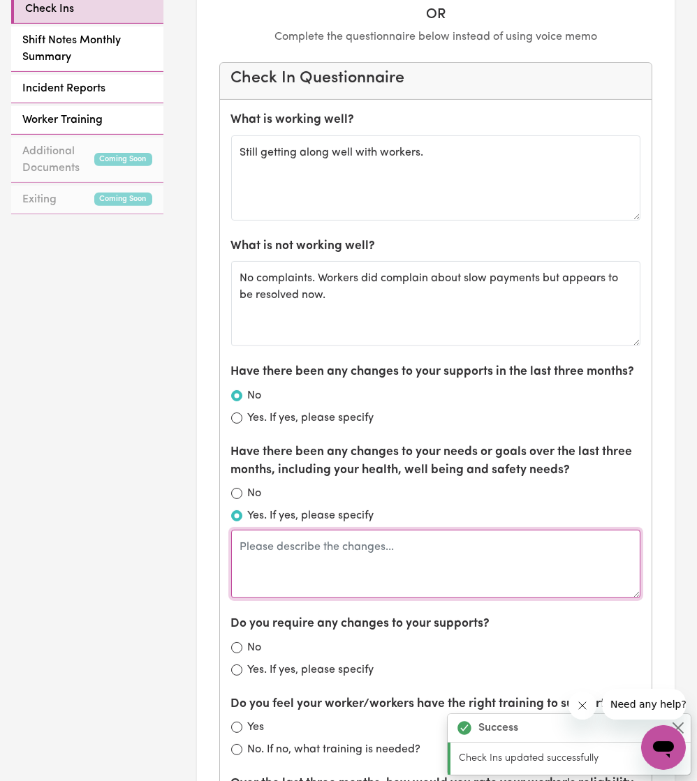
click at [277, 356] on textarea at bounding box center [436, 564] width 410 height 68
paste textarea "she's feeling her condition detoririating, having issues with one of her feet, …"
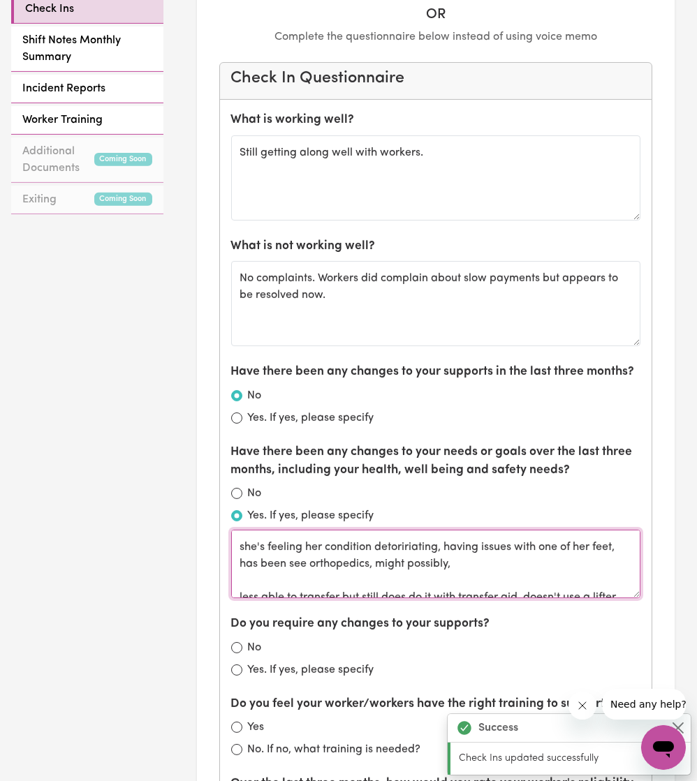
scroll to position [23, 0]
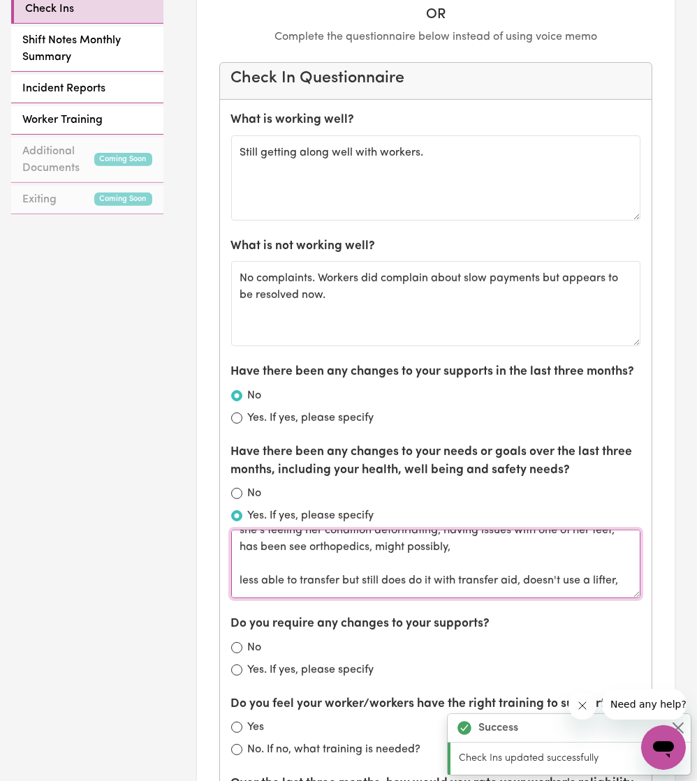
click at [244, 356] on textarea "she's feeling her condition detoririating, having issues with one of her feet, …" at bounding box center [436, 564] width 410 height 68
click at [392, 356] on textarea "[PERSON_NAME] is feeling her condition detoririating, having issues with one of…" at bounding box center [436, 564] width 410 height 68
click at [362, 356] on textarea "[PERSON_NAME] is feeling her condition deteriorating, having issues with one of…" at bounding box center [436, 564] width 410 height 68
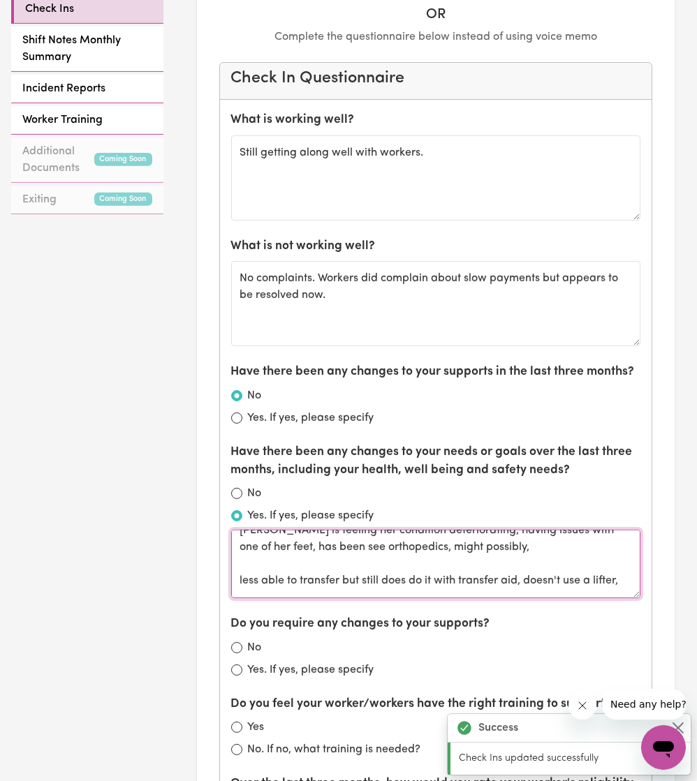
drag, startPoint x: 365, startPoint y: 542, endPoint x: 344, endPoint y: 553, distance: 23.4
click at [344, 356] on textarea "[PERSON_NAME] is feeling her condition deteriorating, having issues with one of…" at bounding box center [436, 564] width 410 height 68
click at [363, 356] on textarea "[PERSON_NAME] is feeling her condition deteriorating, having issues with one of…" at bounding box center [436, 564] width 410 height 68
click at [327, 356] on textarea "[PERSON_NAME] is feeling her condition deteriorating, having issues with one of…" at bounding box center [436, 564] width 410 height 68
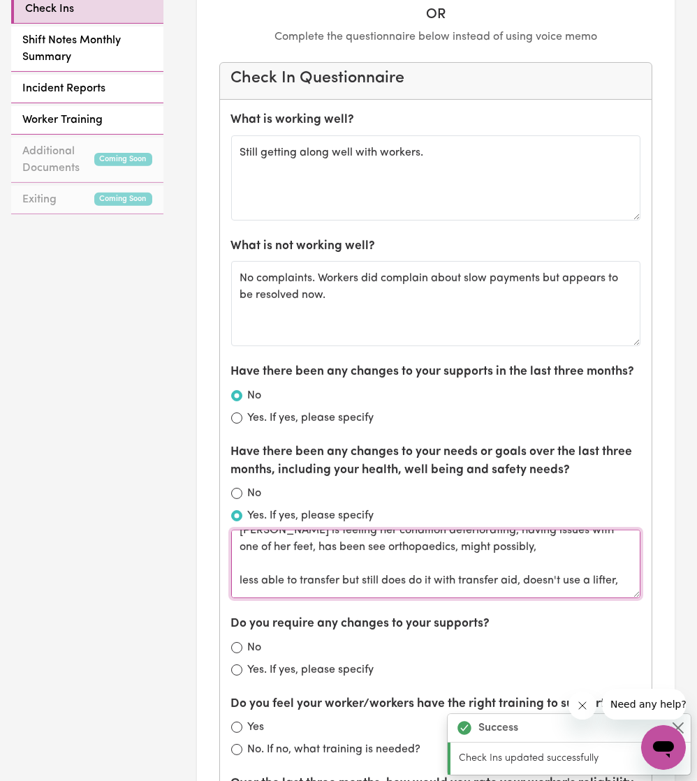
click at [330, 356] on textarea "[PERSON_NAME] is feeling her condition deteriorating, having issues with one of…" at bounding box center [436, 564] width 410 height 68
click at [510, 356] on textarea "[PERSON_NAME] is feeling her condition deteriorating, having issues with one of…" at bounding box center [436, 564] width 410 height 68
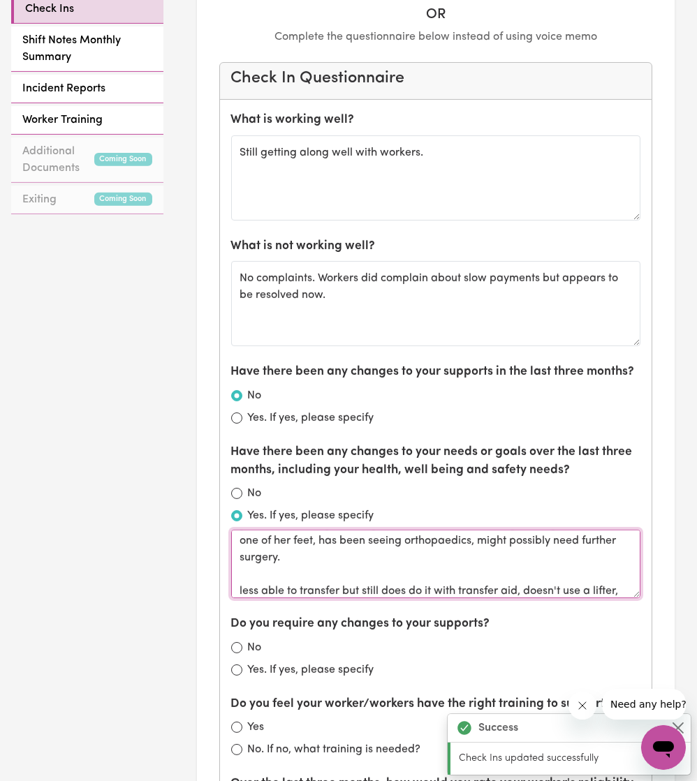
scroll to position [34, 0]
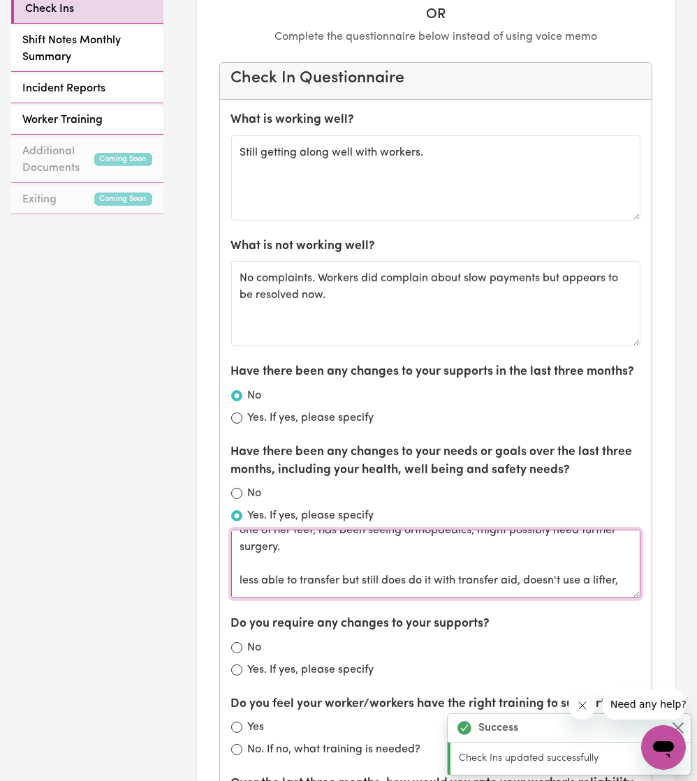
click at [237, 356] on textarea "[PERSON_NAME] is feeling her condition deteriorating, having issues with one of…" at bounding box center [436, 564] width 410 height 68
click at [324, 356] on textarea "[PERSON_NAME] is feeling her condition deteriorating, having issues with one of…" at bounding box center [436, 564] width 410 height 68
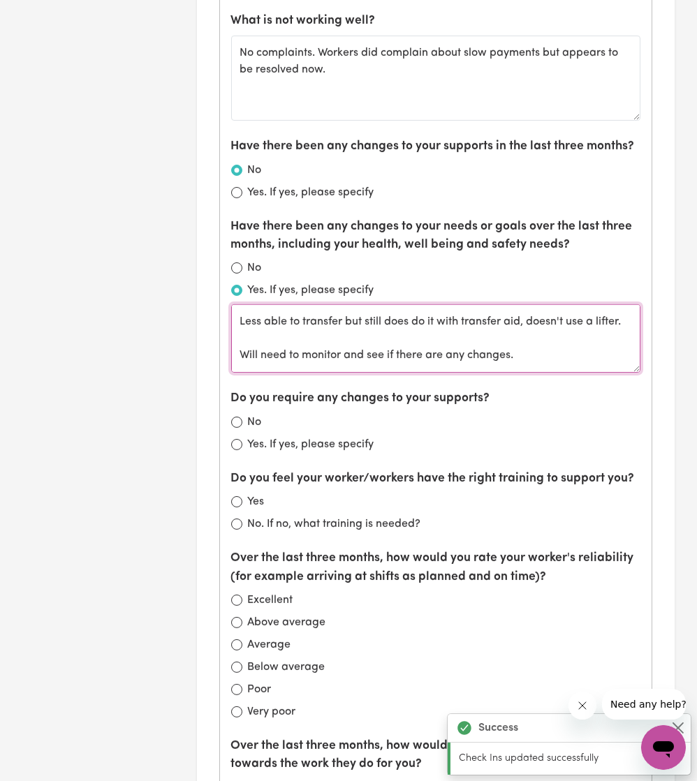
scroll to position [982, 0]
type textarea "[PERSON_NAME] is feeling her condition deteriorating, having issues with one of…"
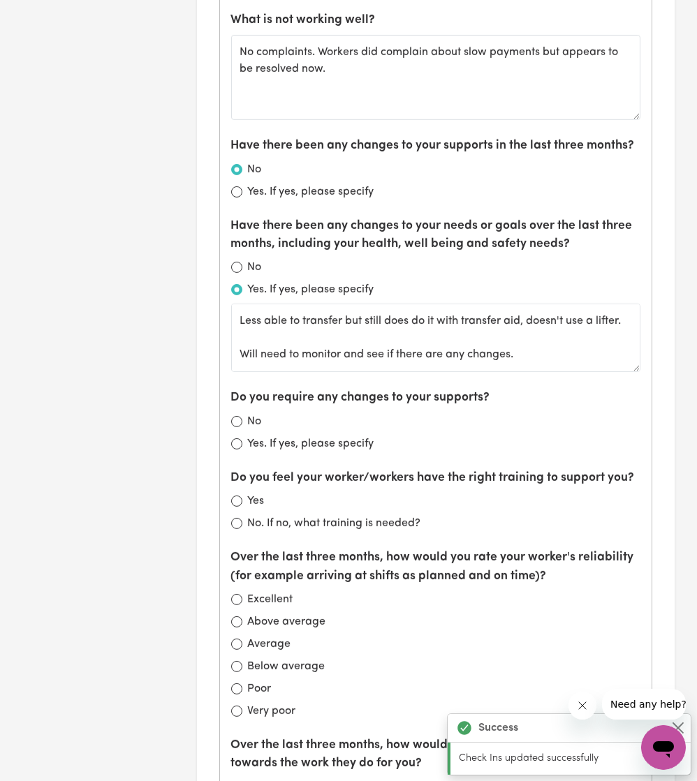
click at [235, 356] on div "Do you require any changes to your supports? No Yes. If yes, please specify" at bounding box center [436, 420] width 410 height 63
click at [235, 356] on div "No" at bounding box center [436, 421] width 410 height 17
click at [234, 356] on input "No" at bounding box center [236, 421] width 11 height 11
radio input "true"
click at [237, 356] on input "Yes" at bounding box center [236, 501] width 11 height 11
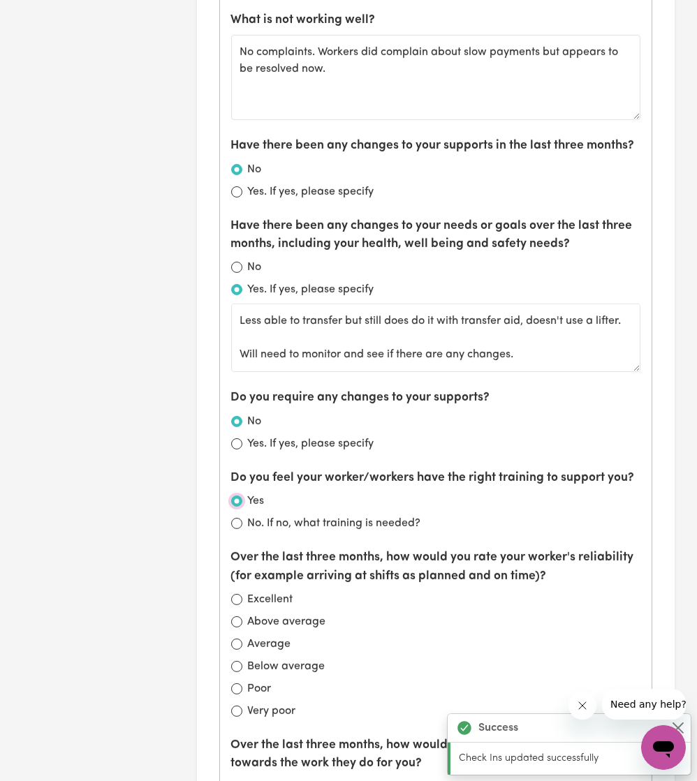
radio input "true"
click at [237, 356] on input "Excellent" at bounding box center [236, 599] width 11 height 11
radio input "true"
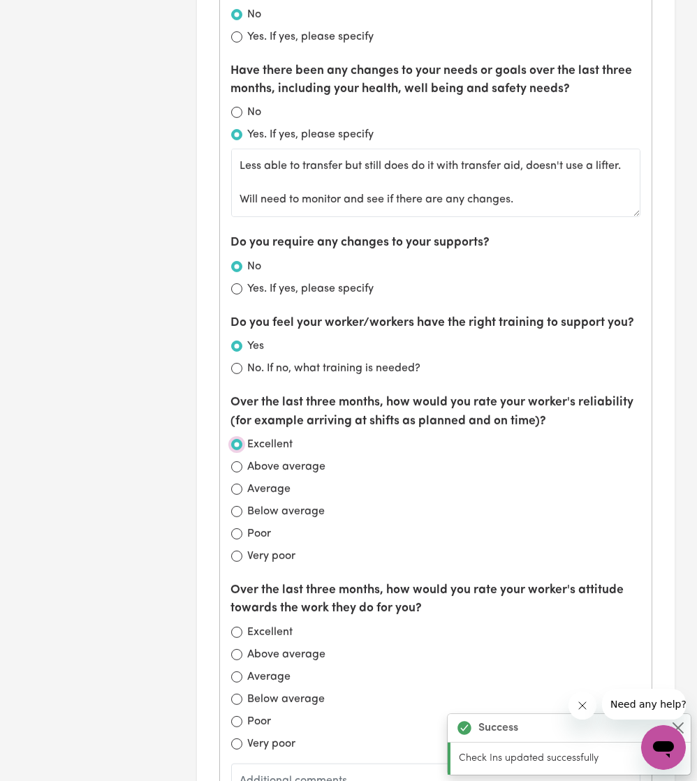
scroll to position [1139, 0]
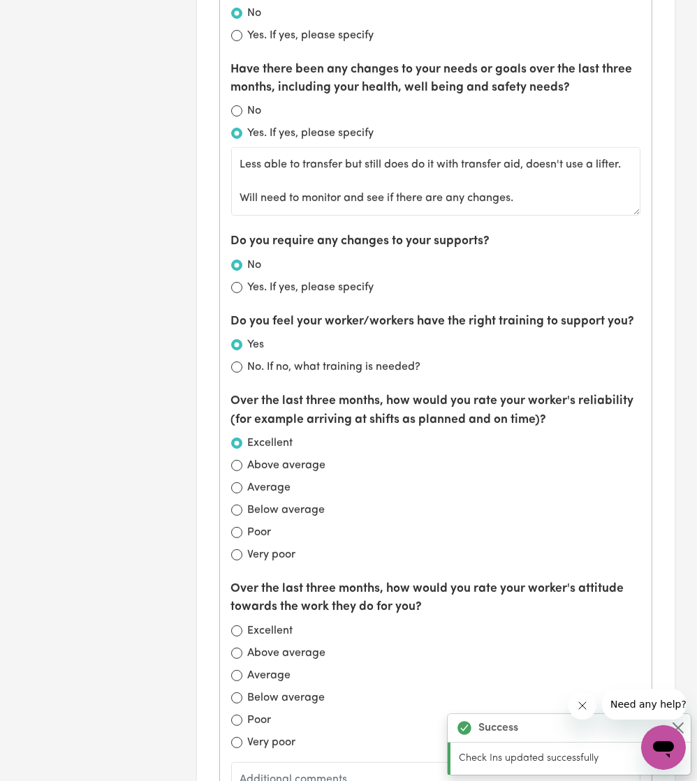
click at [232, 356] on div "Excellent" at bounding box center [436, 631] width 410 height 17
click at [238, 356] on input "Excellent" at bounding box center [236, 630] width 11 height 11
radio input "true"
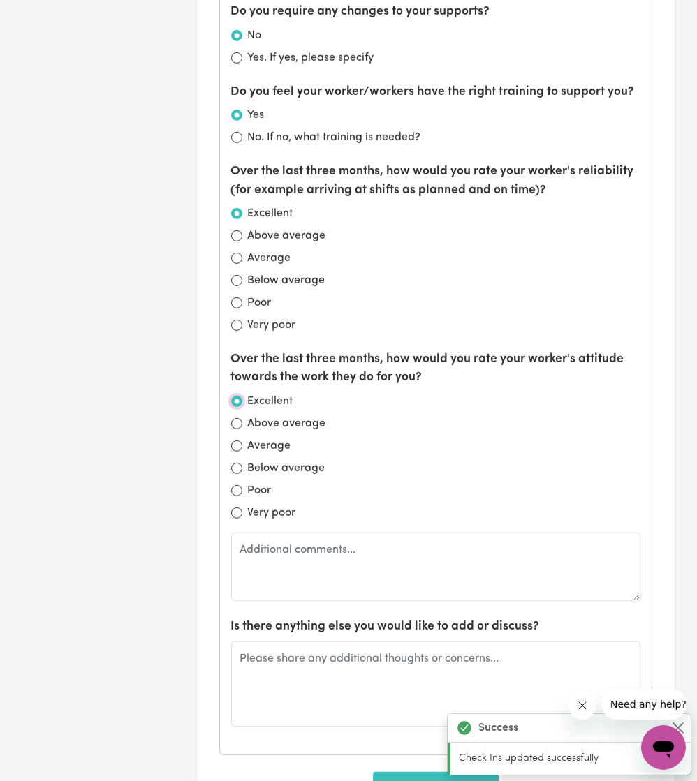
scroll to position [1516, 0]
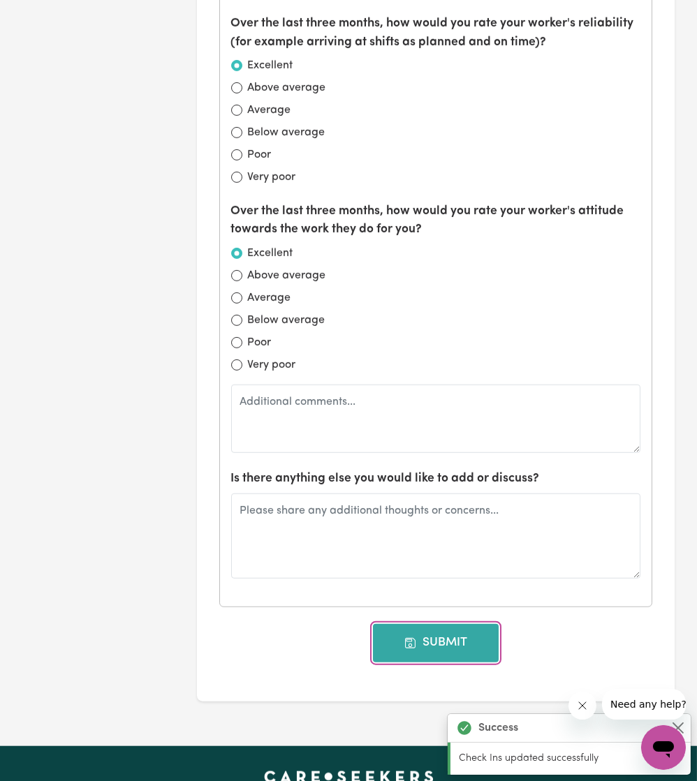
click at [393, 356] on button "Submit" at bounding box center [436, 643] width 126 height 38
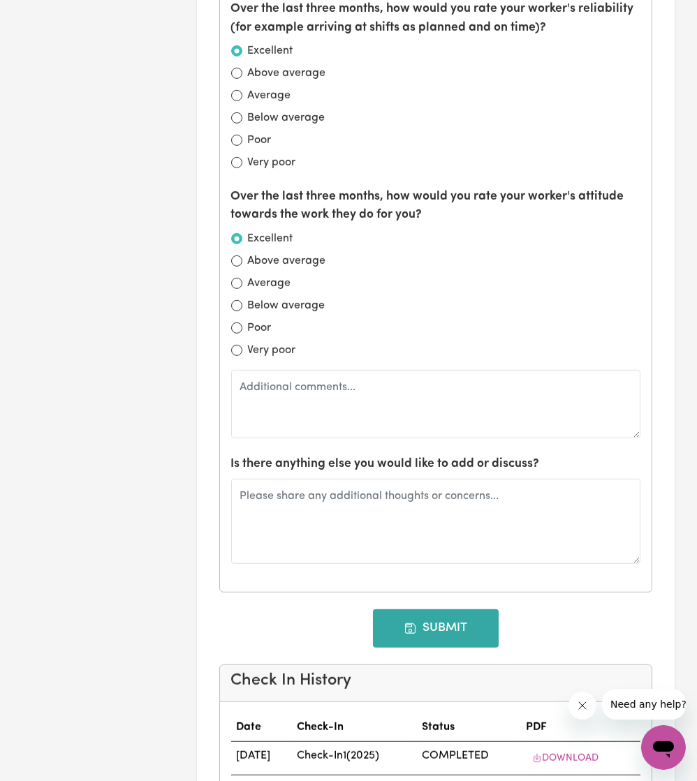
type input "[DATE]"
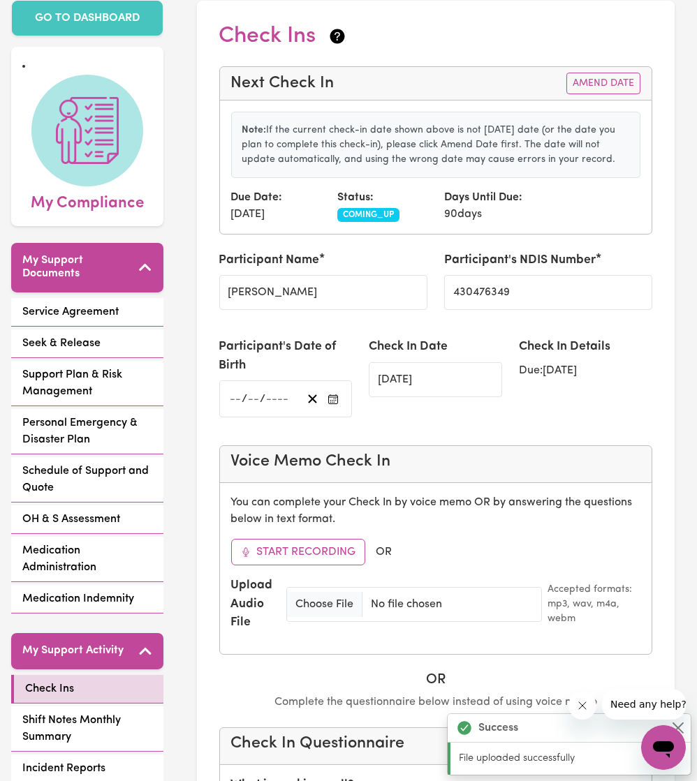
scroll to position [0, 0]
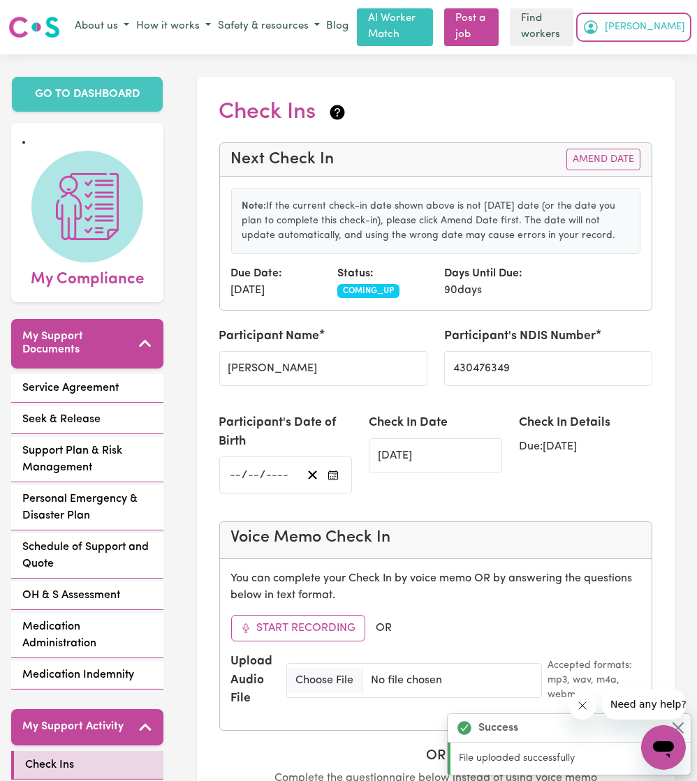
click at [667, 20] on span "[PERSON_NAME]" at bounding box center [645, 27] width 80 height 15
click at [630, 55] on link "My Dashboard" at bounding box center [632, 54] width 110 height 27
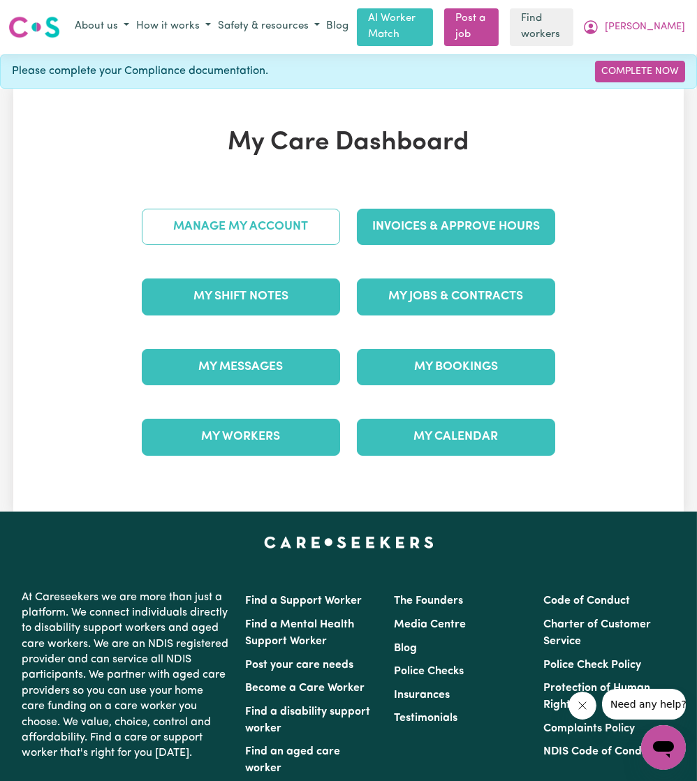
click at [295, 225] on link "Manage My Account" at bounding box center [241, 227] width 198 height 36
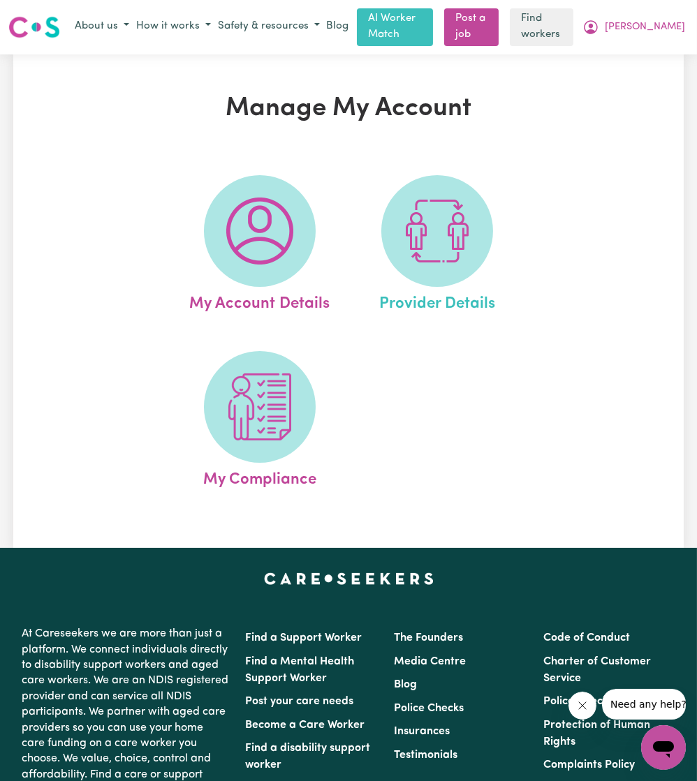
click at [473, 298] on span "Provider Details" at bounding box center [437, 301] width 116 height 29
select select "NDIS_FUNDING_PLAN_MANAGED"
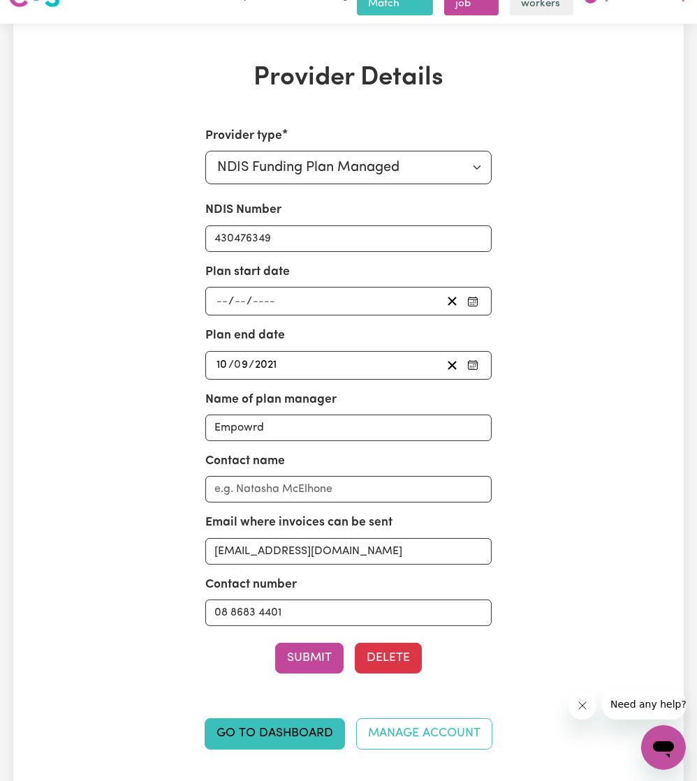
scroll to position [31, 0]
click at [297, 305] on div "/ /" at bounding box center [348, 300] width 287 height 29
click at [306, 299] on div "/ /" at bounding box center [328, 300] width 228 height 19
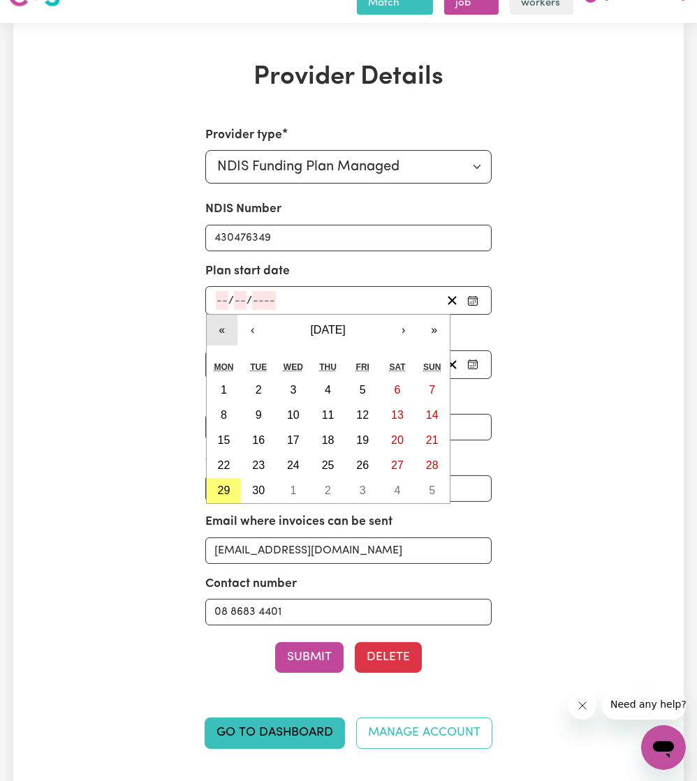
click at [226, 316] on button "«" at bounding box center [222, 330] width 31 height 31
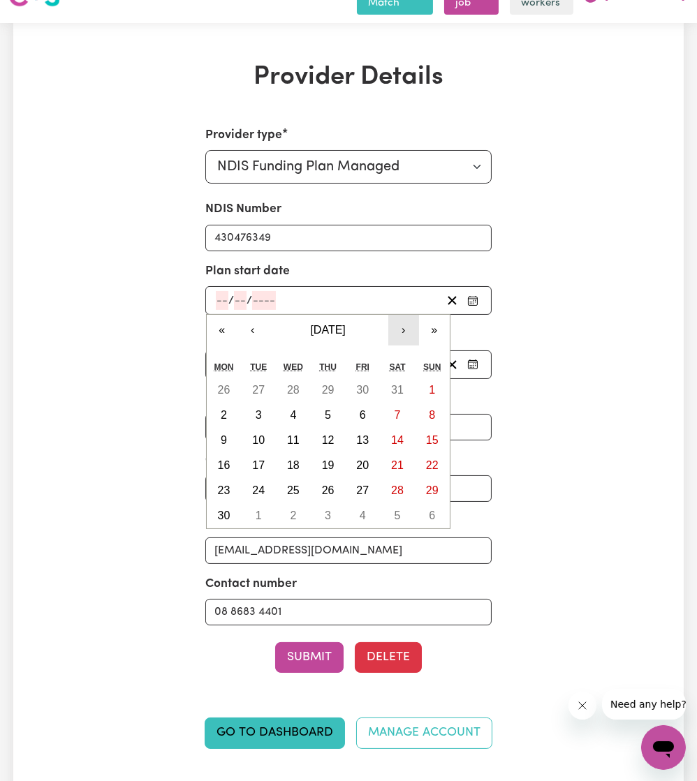
click at [397, 325] on button "›" at bounding box center [403, 330] width 31 height 31
click at [254, 320] on button "‹" at bounding box center [252, 330] width 31 height 31
click at [398, 356] on abbr "19" at bounding box center [397, 440] width 13 height 12
type input "[DATE]"
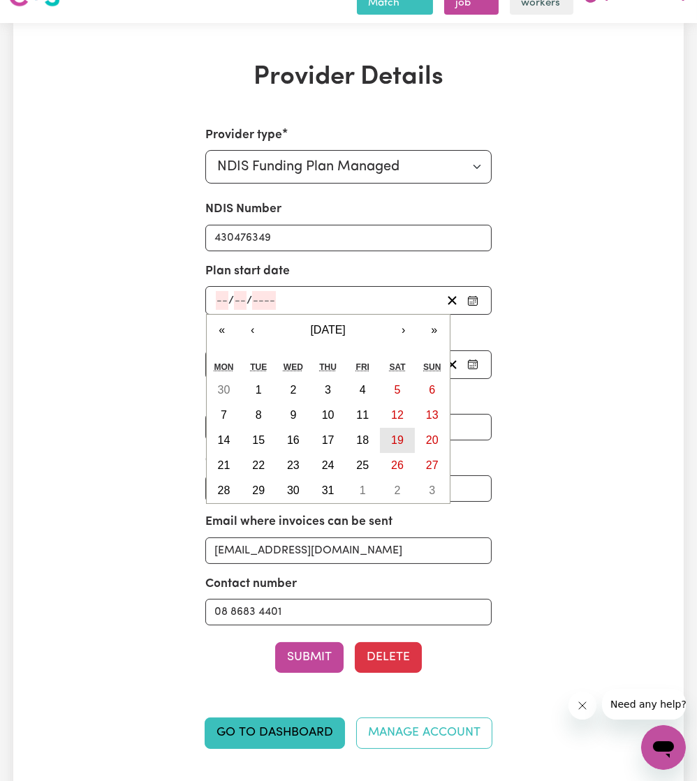
type input "19"
type input "10"
type input "2024"
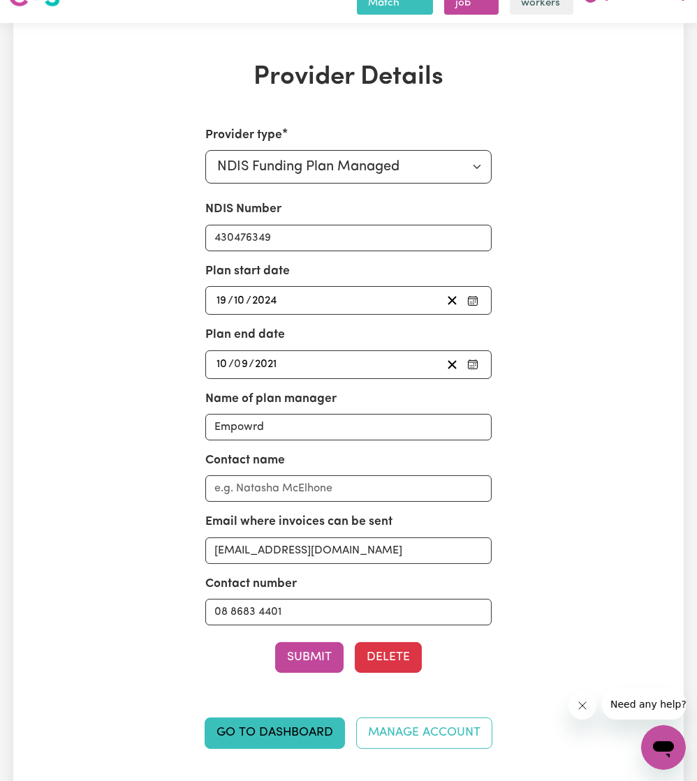
click at [389, 355] on div "[DATE] 10 / 0 9 / 2021" at bounding box center [328, 364] width 228 height 19
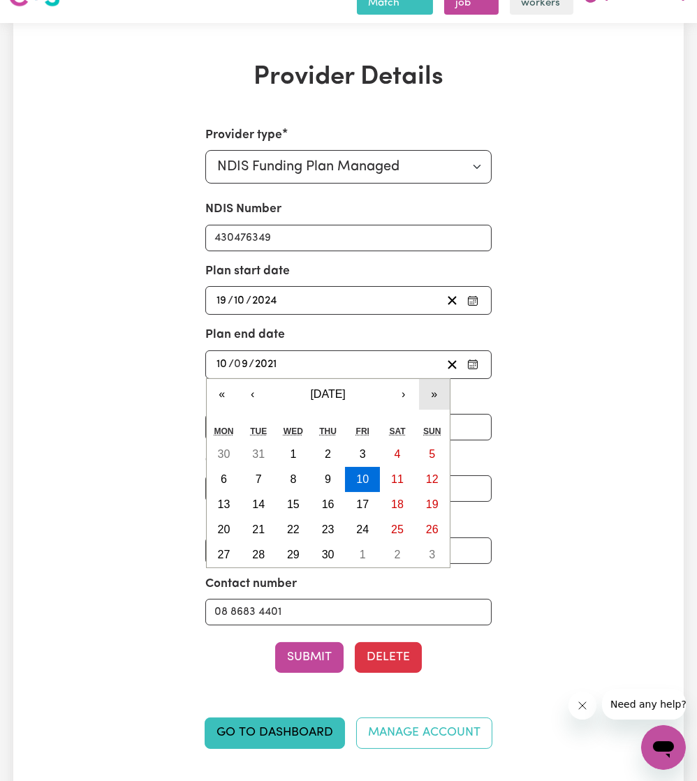
click at [432, 356] on button "»" at bounding box center [434, 394] width 31 height 31
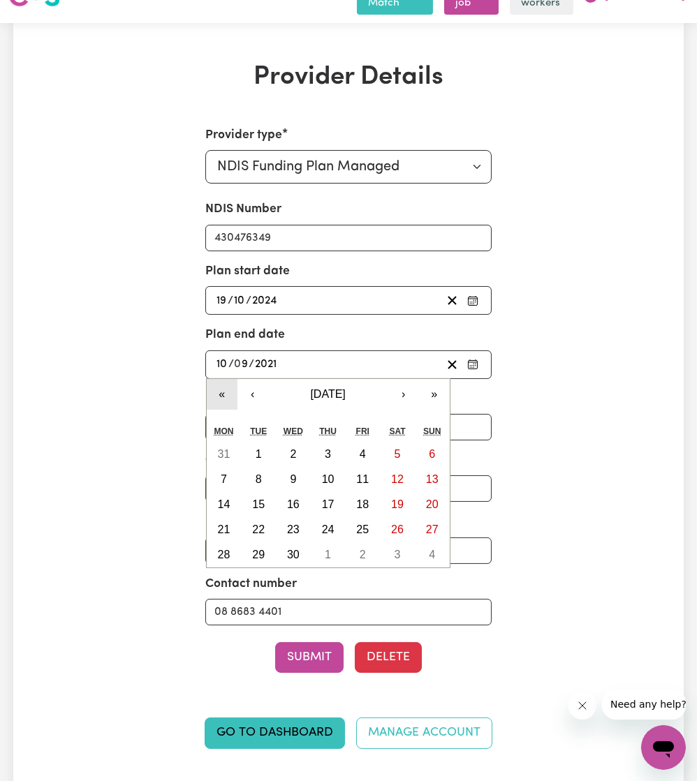
click at [207, 356] on button "«" at bounding box center [222, 394] width 31 height 31
click at [399, 356] on button "›" at bounding box center [403, 394] width 31 height 31
click at [428, 356] on abbr "19" at bounding box center [432, 504] width 13 height 12
type input "[DATE]"
type input "19"
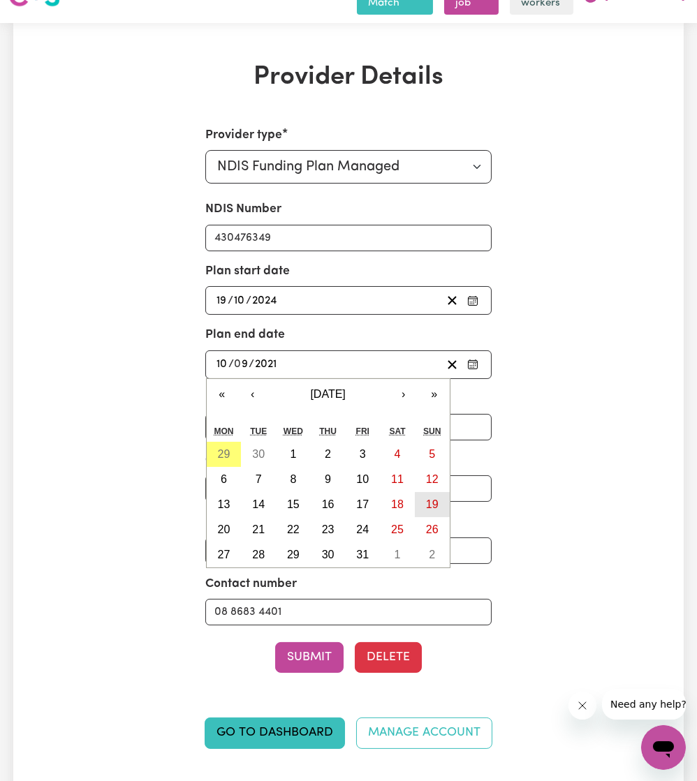
type input "10"
type input "2025"
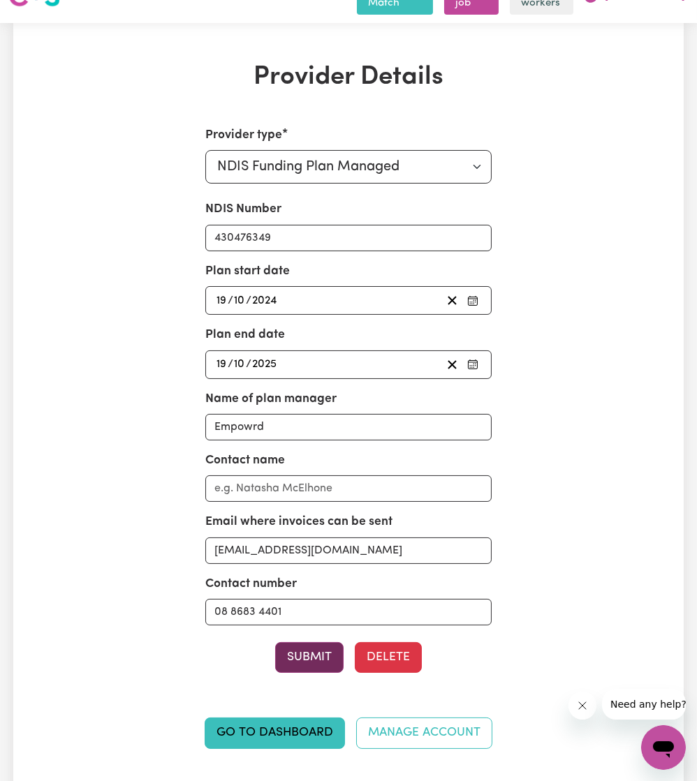
click at [324, 356] on button "Submit" at bounding box center [309, 657] width 68 height 31
click at [311, 356] on button "Submit" at bounding box center [309, 657] width 68 height 31
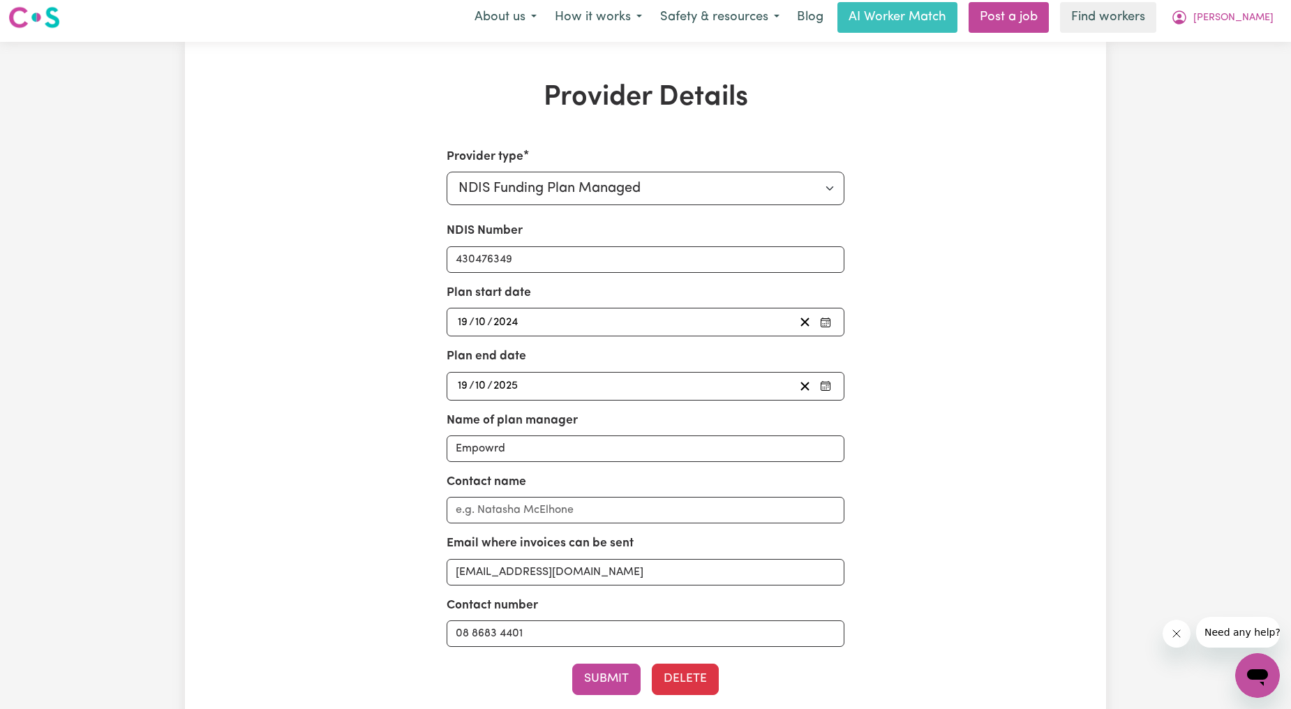
scroll to position [0, 0]
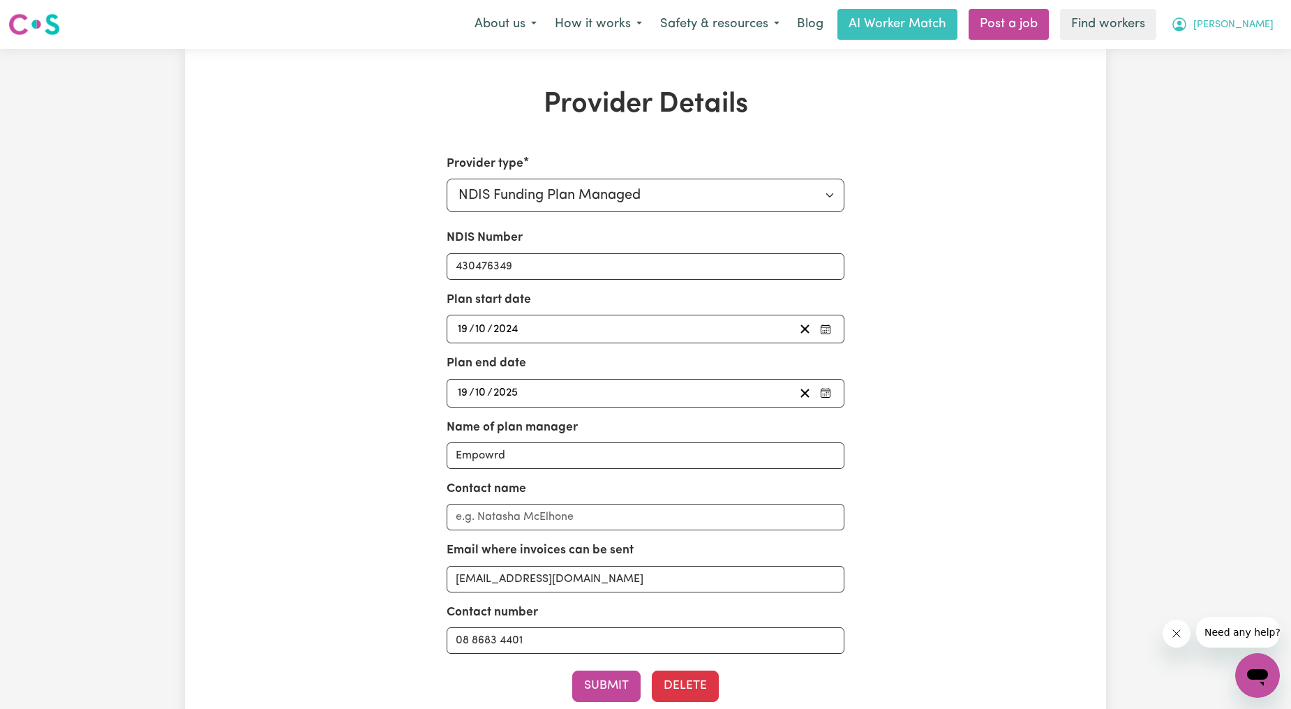
click at [696, 31] on icon "My Account" at bounding box center [1179, 24] width 17 height 17
click at [696, 96] on link "Logout" at bounding box center [1227, 107] width 110 height 27
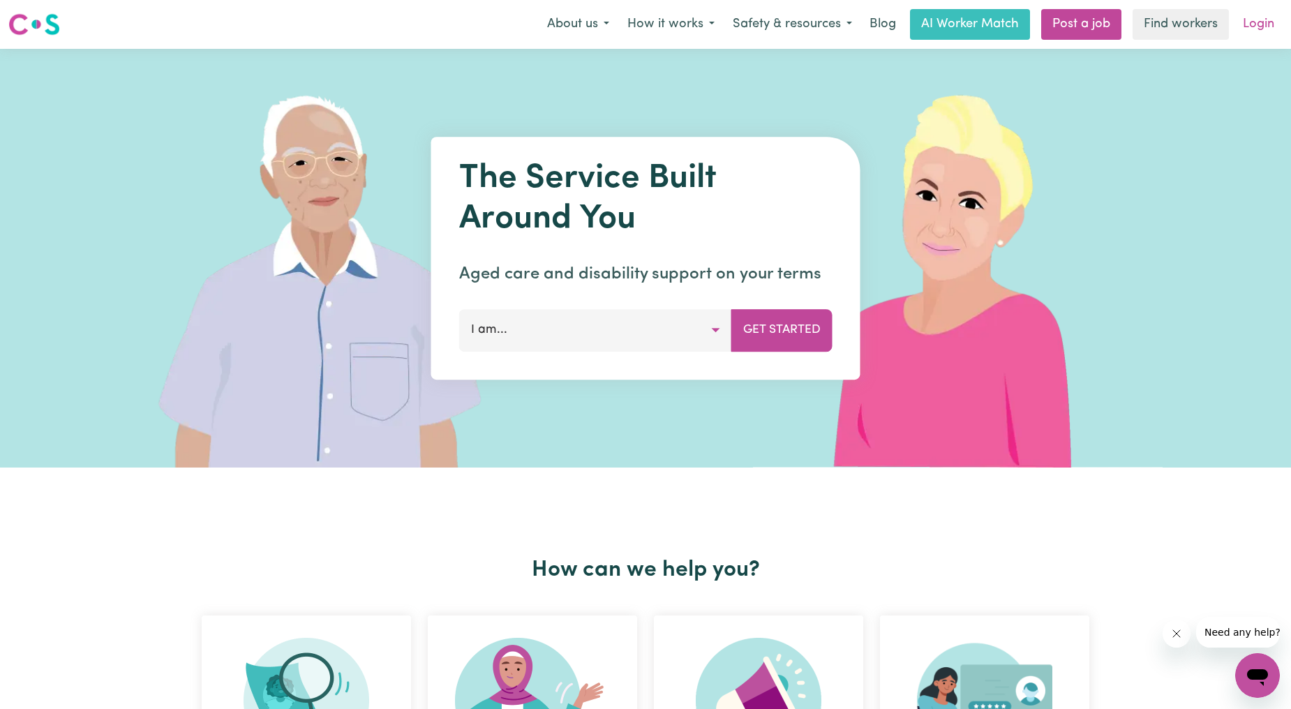
click at [696, 32] on link "Login" at bounding box center [1259, 24] width 48 height 31
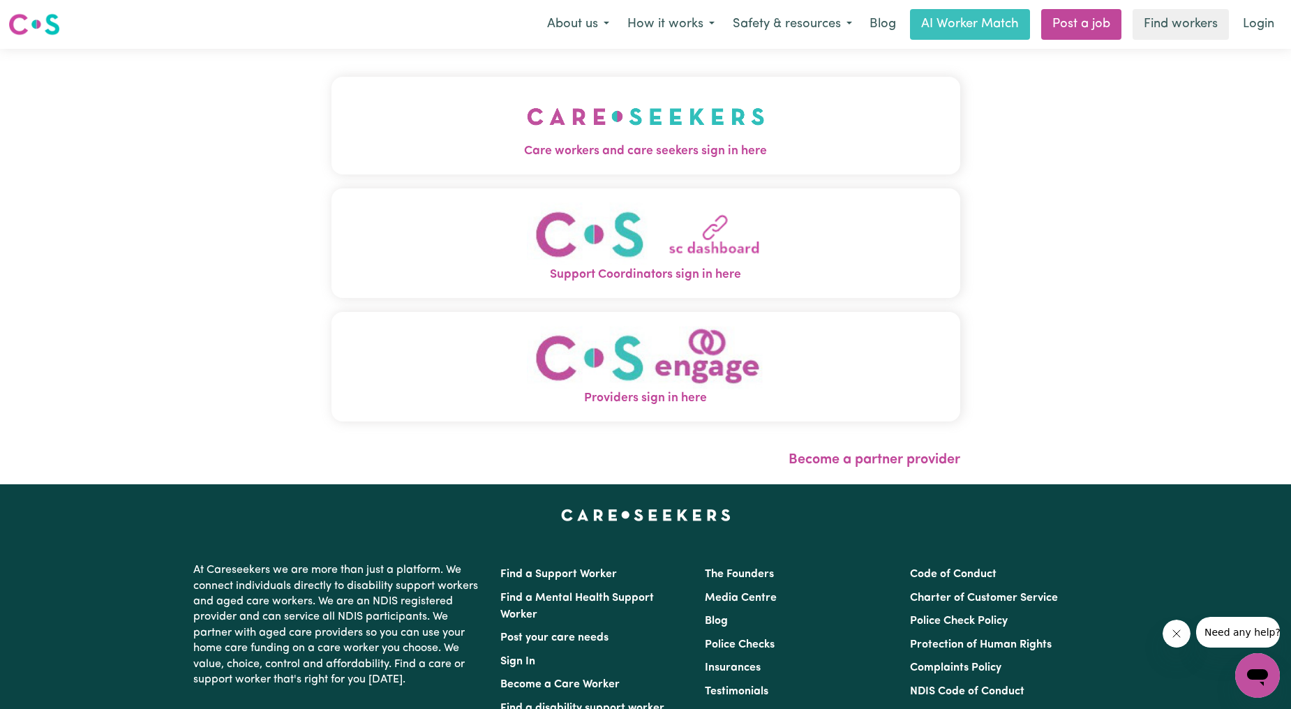
click at [679, 133] on button "Care workers and care seekers sign in here" at bounding box center [646, 126] width 629 height 98
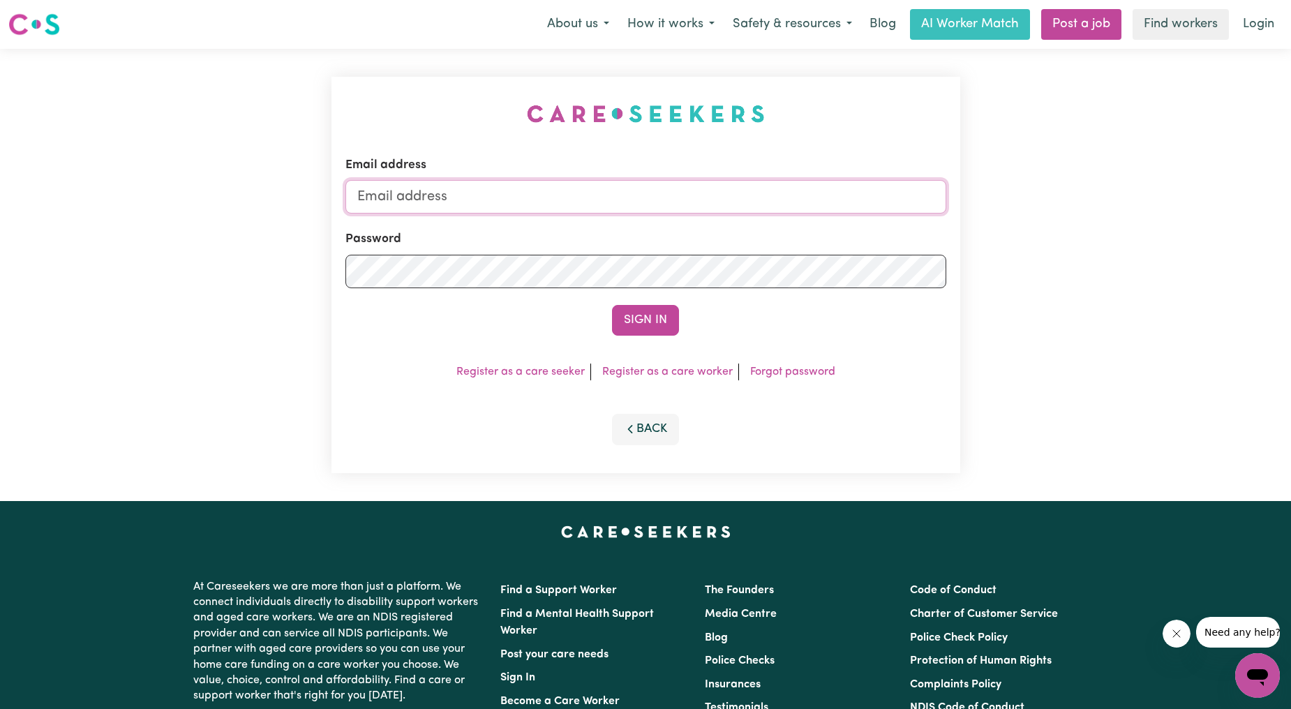
click at [669, 184] on input "Email address" at bounding box center [646, 197] width 601 height 34
drag, startPoint x: 429, startPoint y: 198, endPoint x: 812, endPoint y: 212, distance: 382.8
click at [696, 212] on input "[EMAIL_ADDRESS][PERSON_NAME][DOMAIN_NAME]" at bounding box center [646, 197] width 601 height 34
type input "superuser~[PERSON_NAME][EMAIL_ADDRESS][DOMAIN_NAME]"
click at [670, 339] on div "Email address superuser~[PERSON_NAME][EMAIL_ADDRESS][DOMAIN_NAME] Password Sign…" at bounding box center [646, 275] width 629 height 396
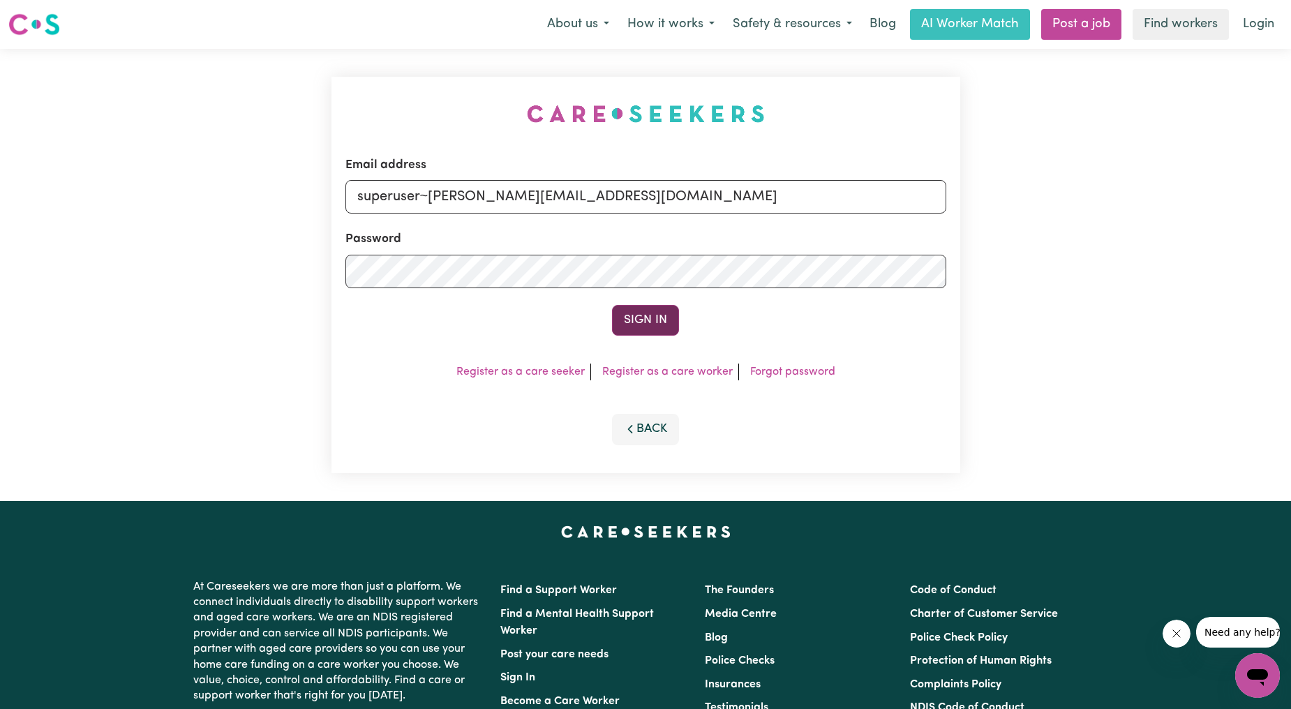
click at [671, 316] on button "Sign In" at bounding box center [645, 320] width 67 height 31
